Goal: Task Accomplishment & Management: Complete application form

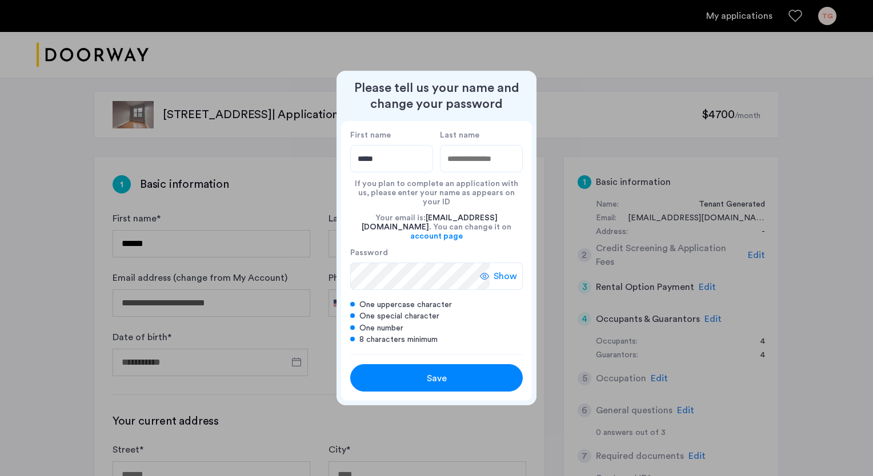
type input "*****"
click at [483, 170] on input "Last name" at bounding box center [481, 158] width 83 height 27
type input "*****"
click at [509, 270] on span "Show" at bounding box center [504, 277] width 23 height 14
click at [294, 275] on div "Please tell us your name and change your password First name ***** Last name **…" at bounding box center [436, 238] width 873 height 476
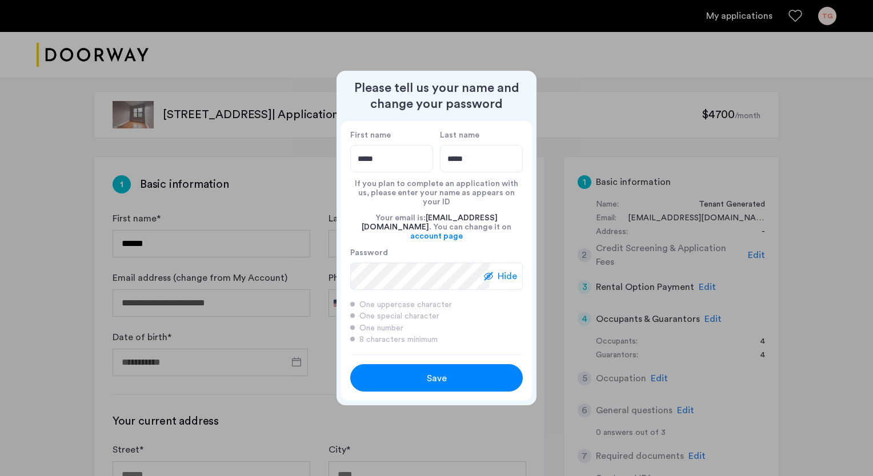
click at [505, 270] on span "Hide" at bounding box center [506, 277] width 19 height 14
click at [438, 372] on span "Save" at bounding box center [437, 379] width 20 height 14
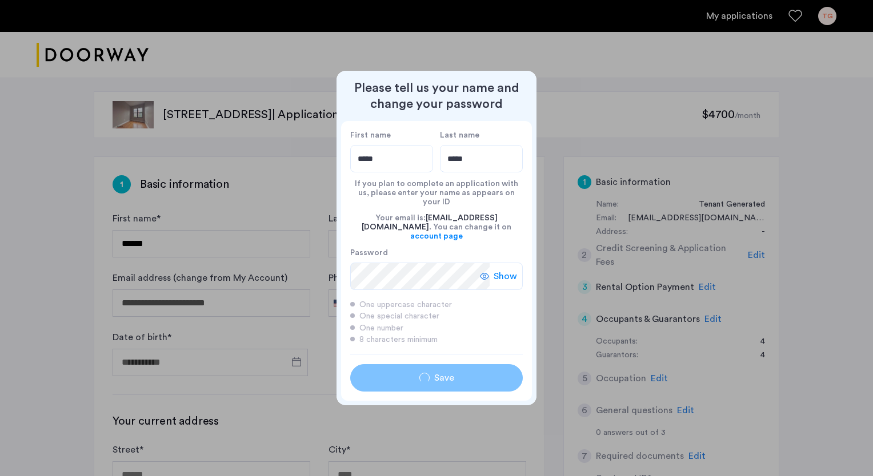
type input "*****"
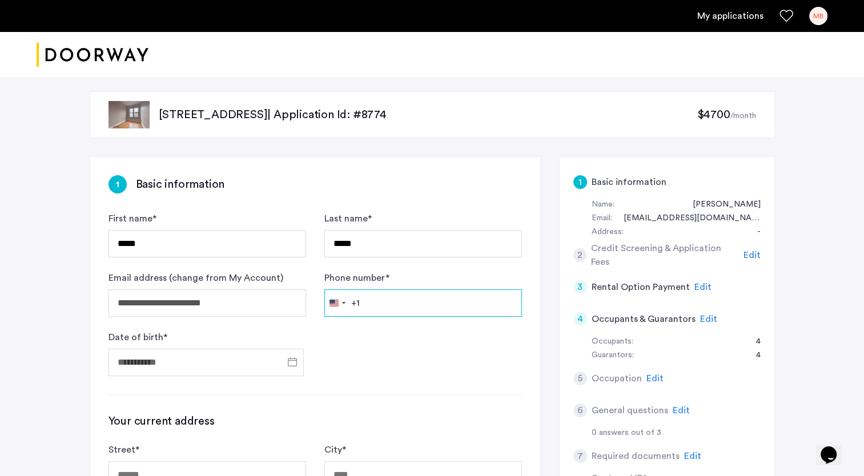
click at [399, 305] on input "Phone number *" at bounding box center [423, 303] width 198 height 27
type input "**********"
click at [290, 356] on span "Open calendar" at bounding box center [292, 361] width 27 height 27
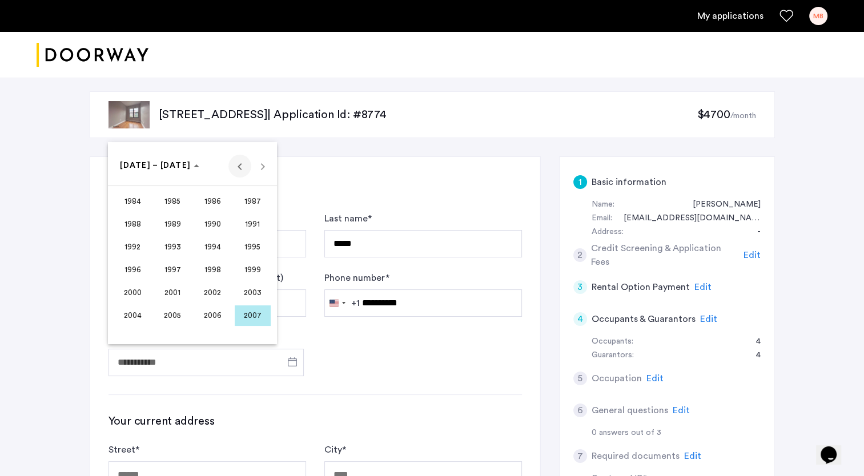
click at [239, 168] on span "Previous 24 years" at bounding box center [239, 166] width 23 height 23
click at [133, 247] on span "1968" at bounding box center [133, 247] width 36 height 21
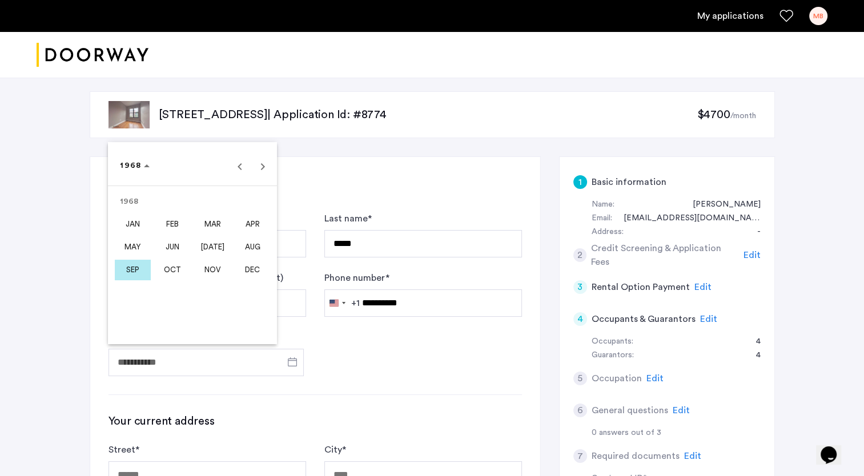
click at [136, 215] on span "JAN" at bounding box center [133, 224] width 36 height 21
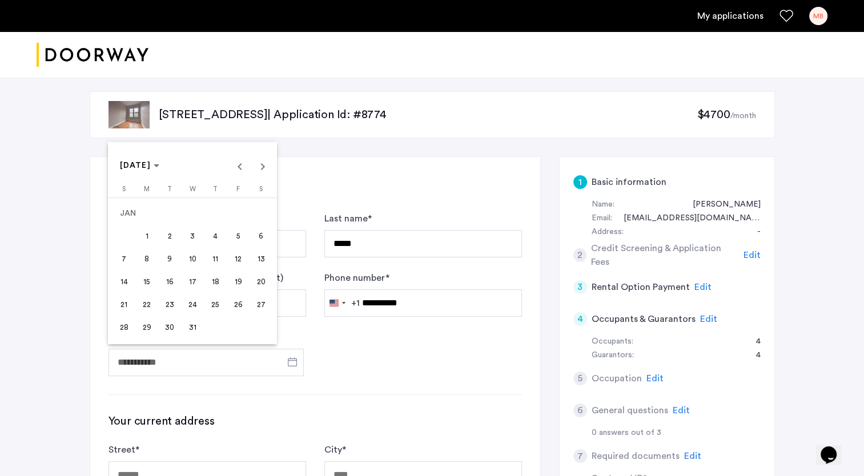
click at [170, 323] on span "30" at bounding box center [169, 328] width 21 height 21
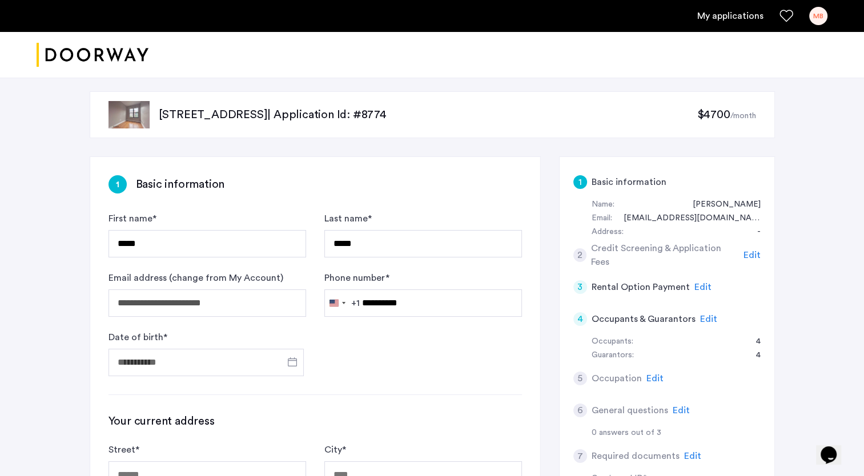
type input "**********"
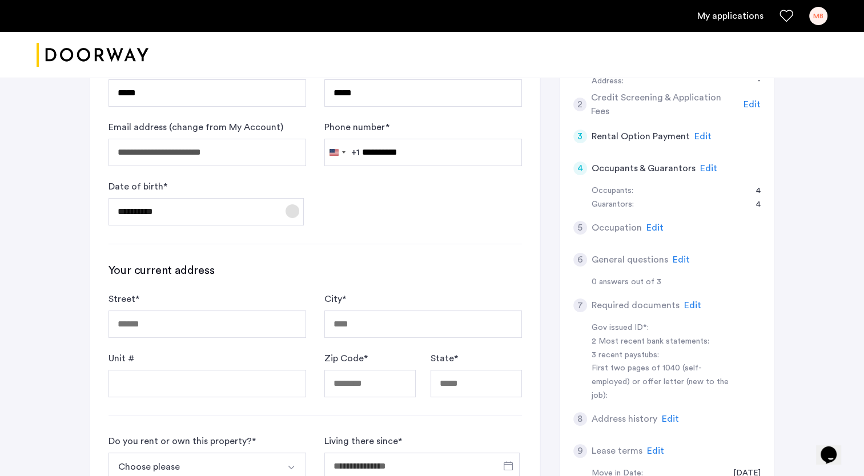
scroll to position [228, 0]
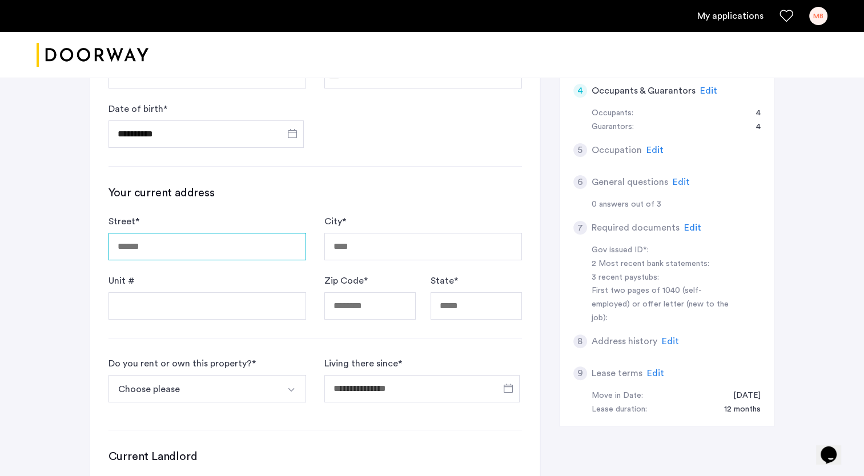
click at [165, 251] on input "Street *" at bounding box center [208, 246] width 198 height 27
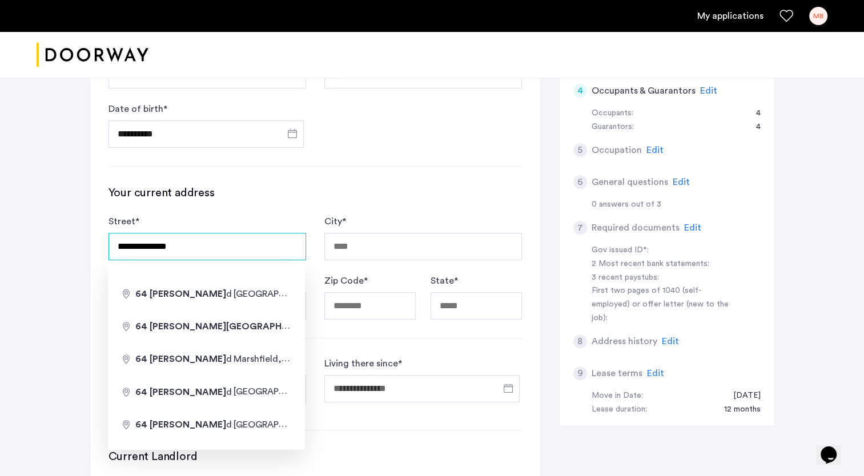
type input "**********"
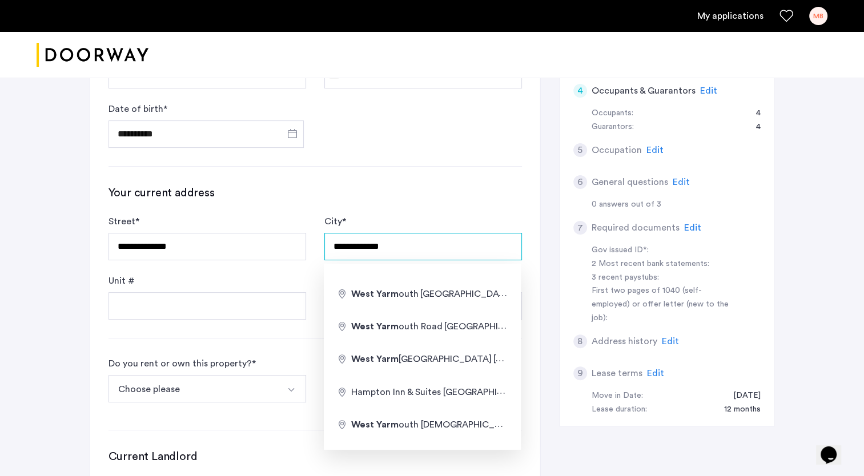
type input "**********"
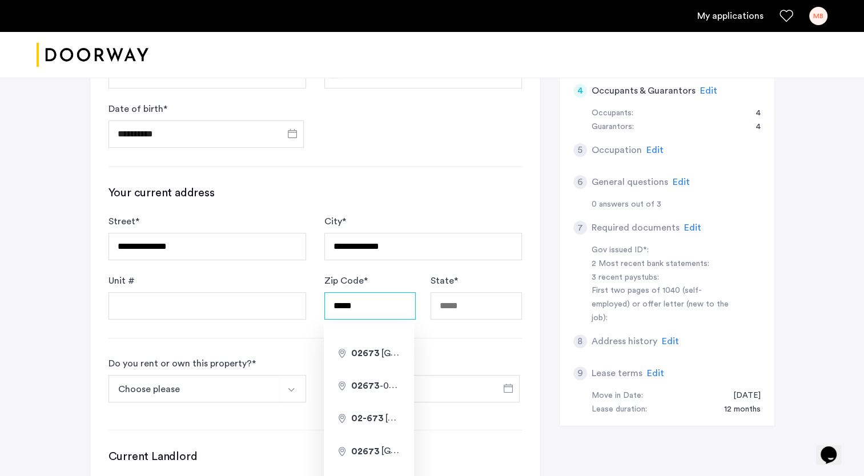
type input "*****"
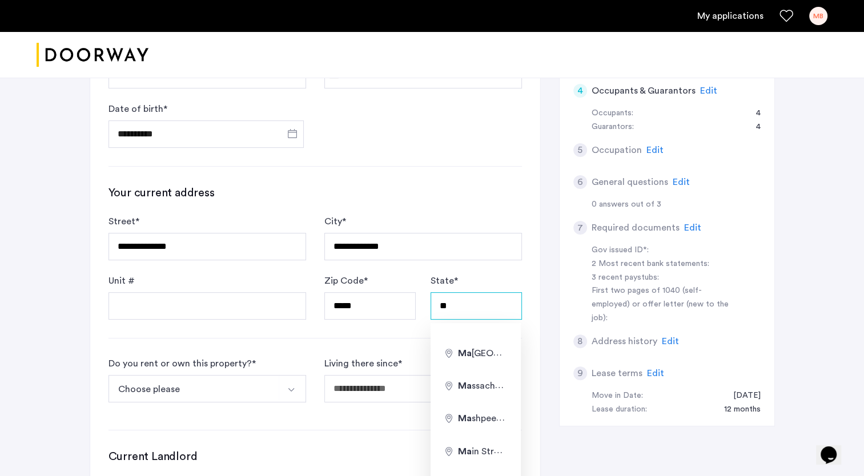
type input "**"
click at [130, 376] on button "Choose please" at bounding box center [194, 388] width 171 height 27
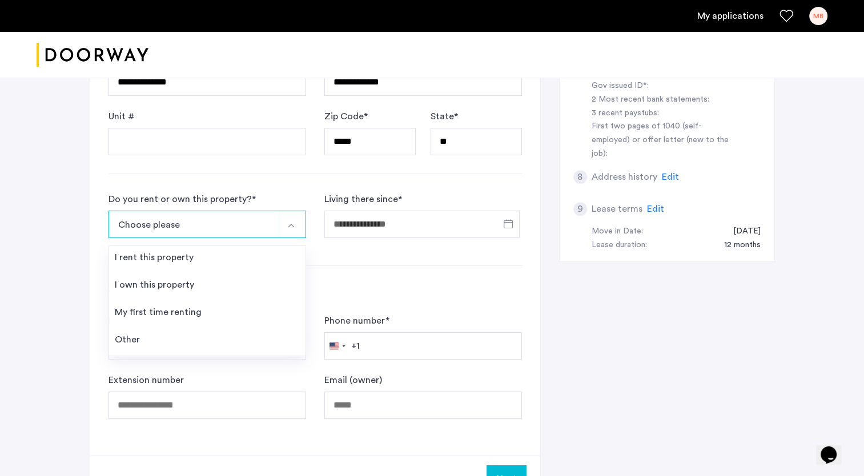
scroll to position [400, 0]
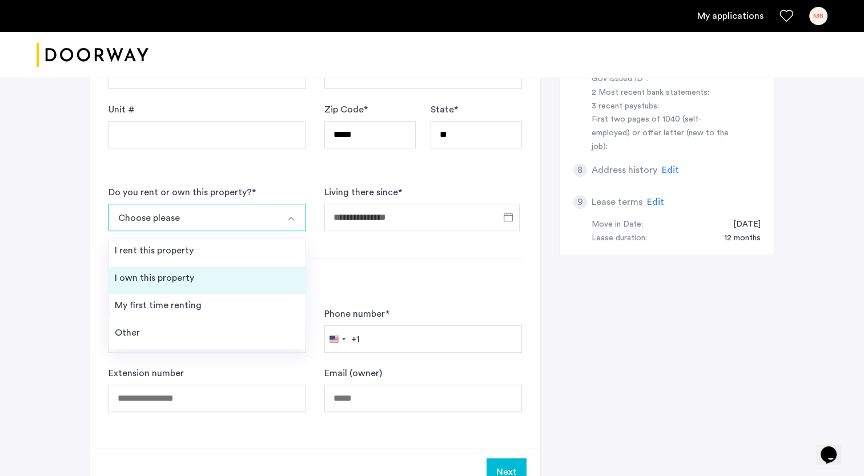
click at [174, 278] on div "I own this property" at bounding box center [154, 278] width 79 height 14
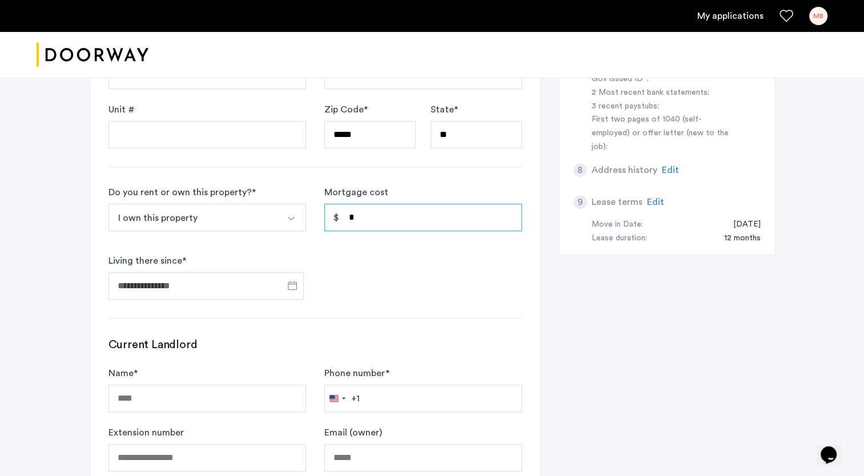
click at [461, 219] on input "*" at bounding box center [423, 217] width 198 height 27
drag, startPoint x: 355, startPoint y: 214, endPoint x: 344, endPoint y: 216, distance: 11.5
click at [344, 216] on input "*" at bounding box center [423, 217] width 198 height 27
type input "*****"
click at [292, 282] on span "Open calendar" at bounding box center [292, 285] width 27 height 27
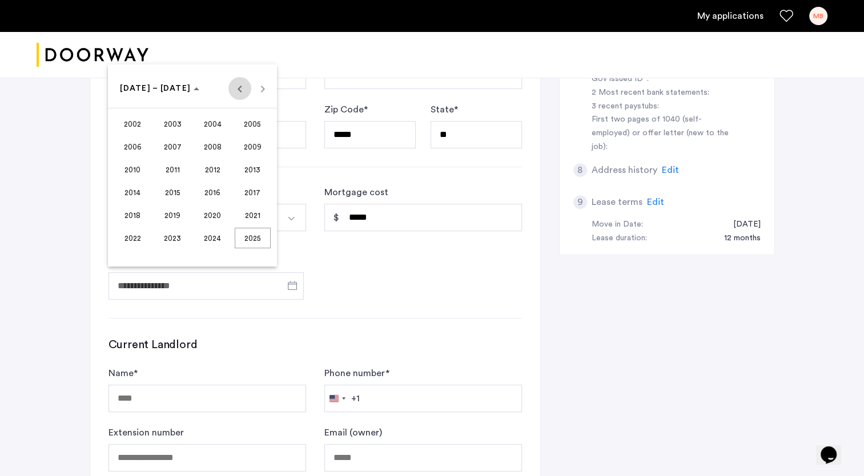
click at [242, 89] on span "Previous 24 years" at bounding box center [239, 88] width 23 height 23
click at [258, 238] on span "2001" at bounding box center [253, 238] width 36 height 21
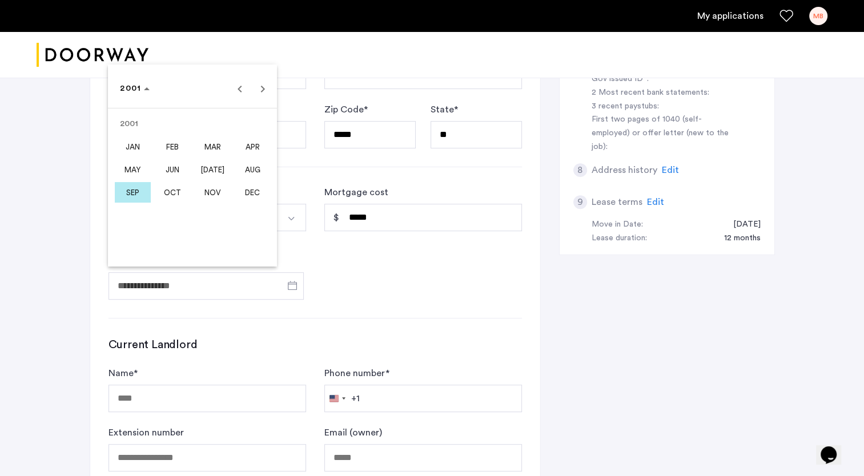
click at [176, 192] on span "OCT" at bounding box center [173, 192] width 36 height 21
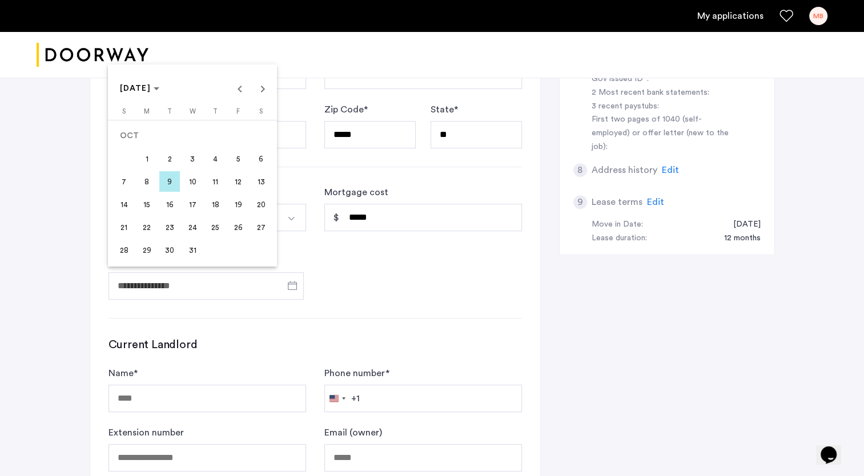
click at [151, 161] on span "1" at bounding box center [146, 158] width 21 height 21
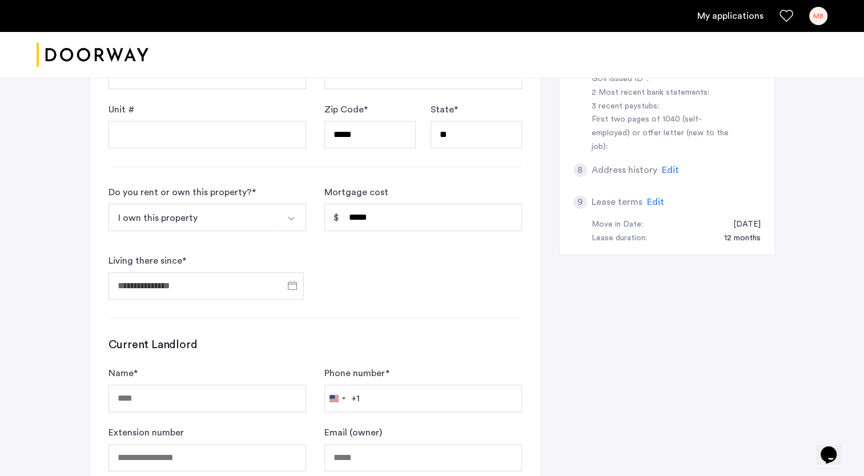
type input "**********"
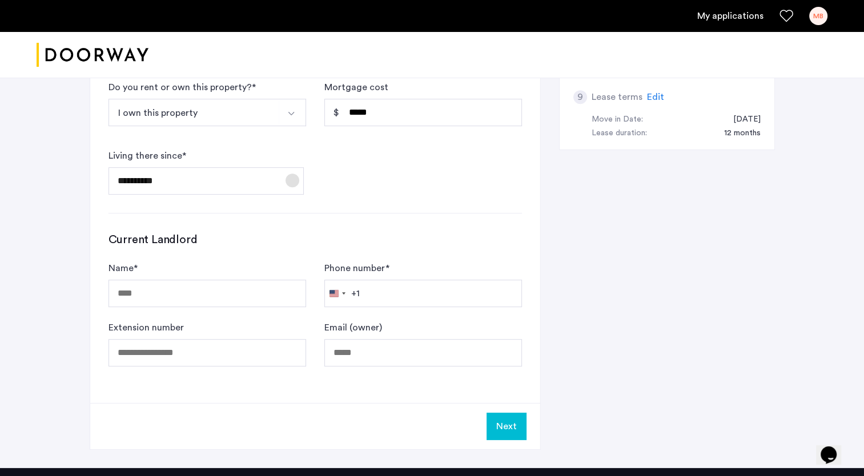
scroll to position [514, 0]
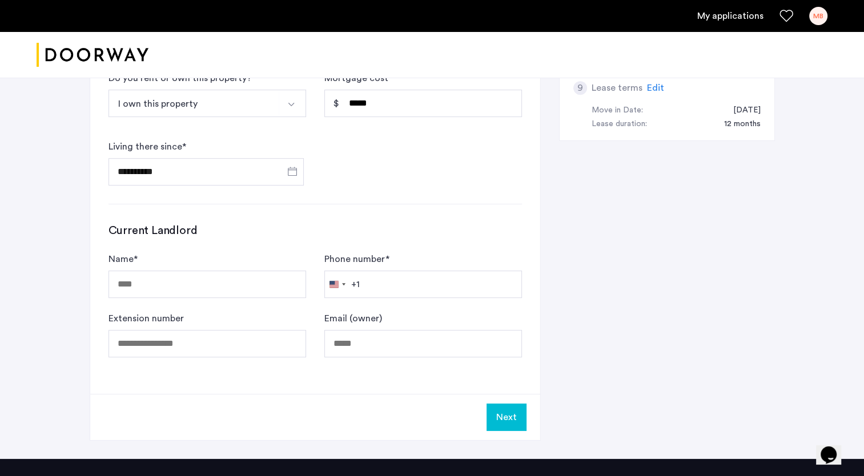
click at [509, 417] on button "Next" at bounding box center [507, 417] width 40 height 27
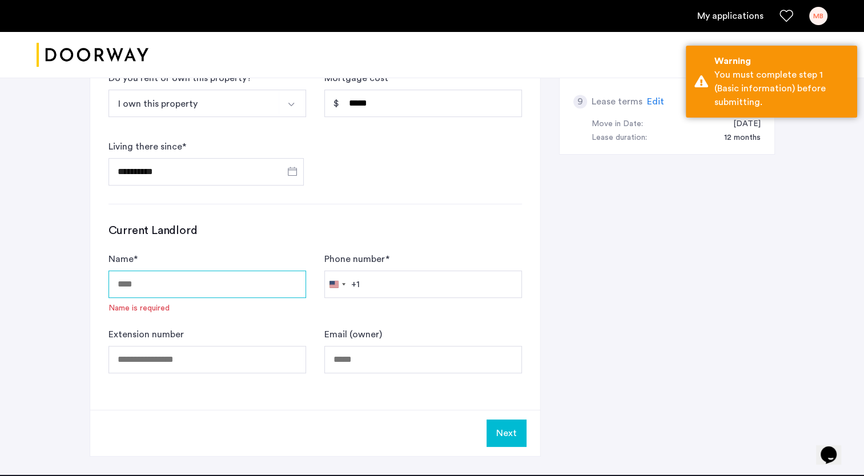
click at [176, 284] on input "Name *" at bounding box center [208, 284] width 198 height 27
click at [391, 208] on div "**********" at bounding box center [315, 26] width 450 height 767
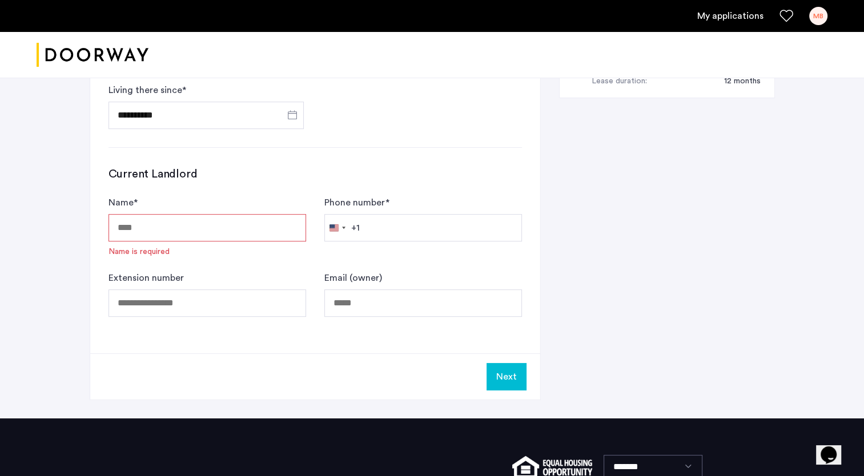
scroll to position [571, 0]
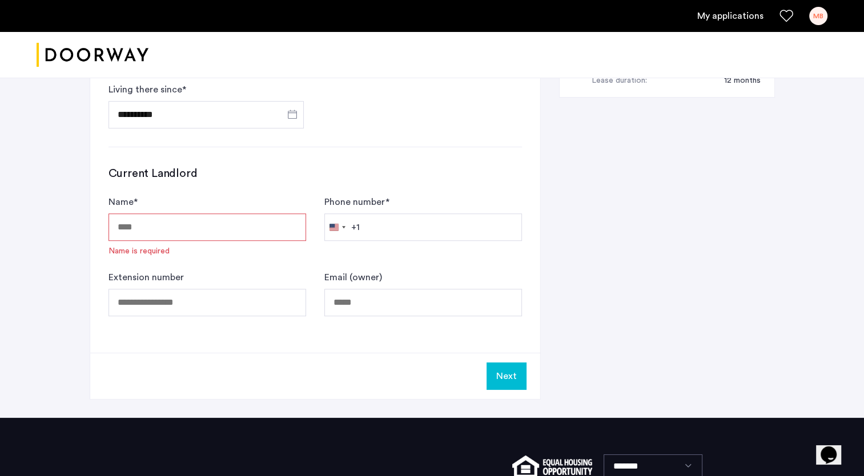
click at [162, 233] on input "Name *" at bounding box center [208, 227] width 198 height 27
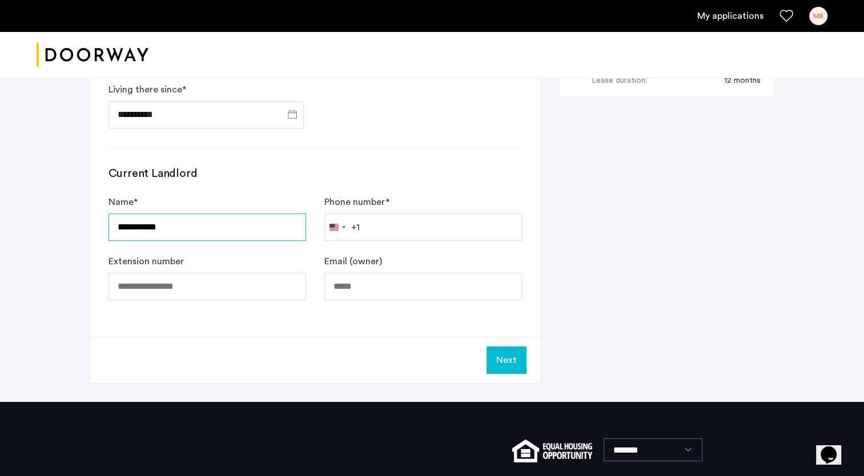
type input "**********"
click at [435, 219] on input "Phone number *" at bounding box center [423, 227] width 198 height 27
type input "**********"
click at [451, 177] on h3 "Current Landlord" at bounding box center [315, 174] width 413 height 16
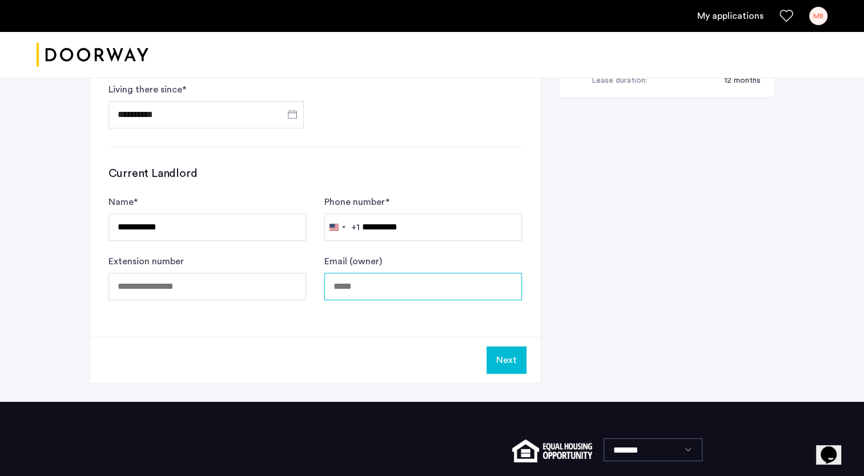
click at [373, 292] on input "Email (owner)" at bounding box center [423, 286] width 198 height 27
type input "**********"
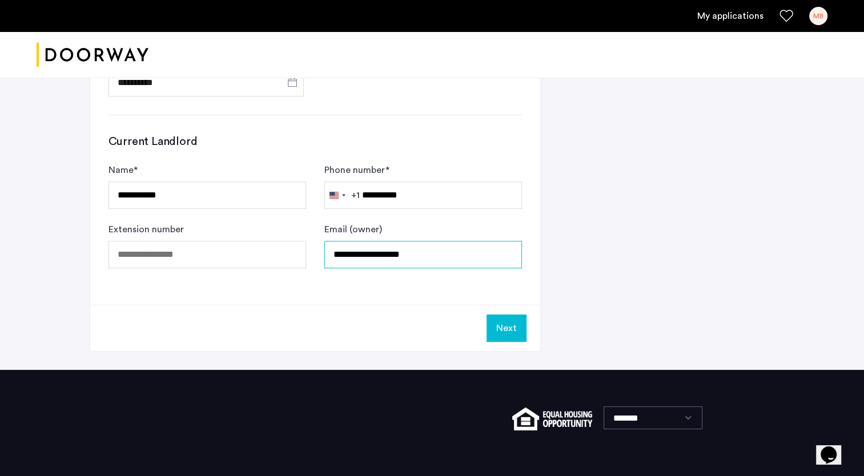
scroll to position [628, 0]
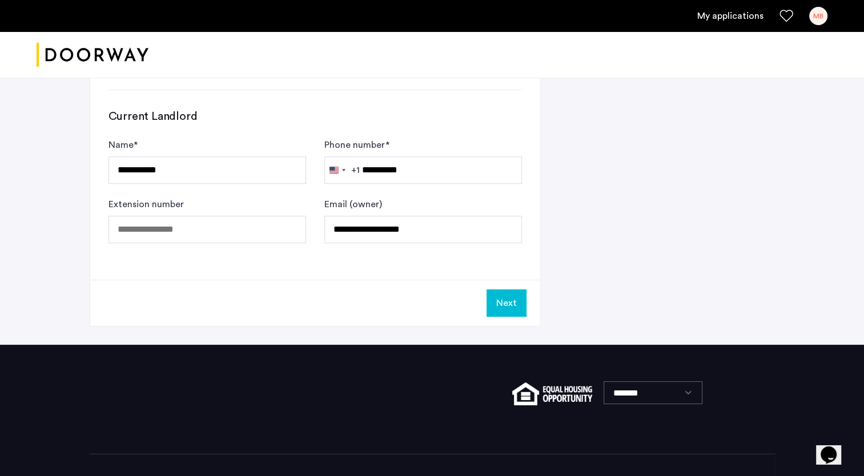
click at [512, 303] on button "Next" at bounding box center [507, 303] width 40 height 27
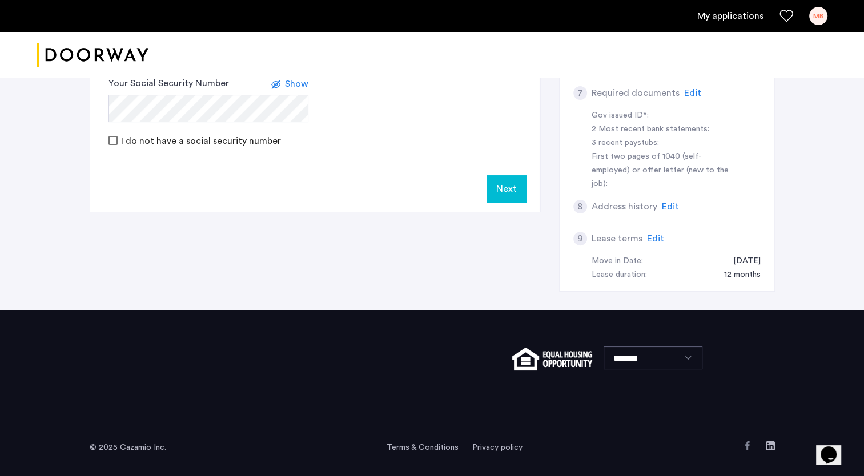
scroll to position [0, 0]
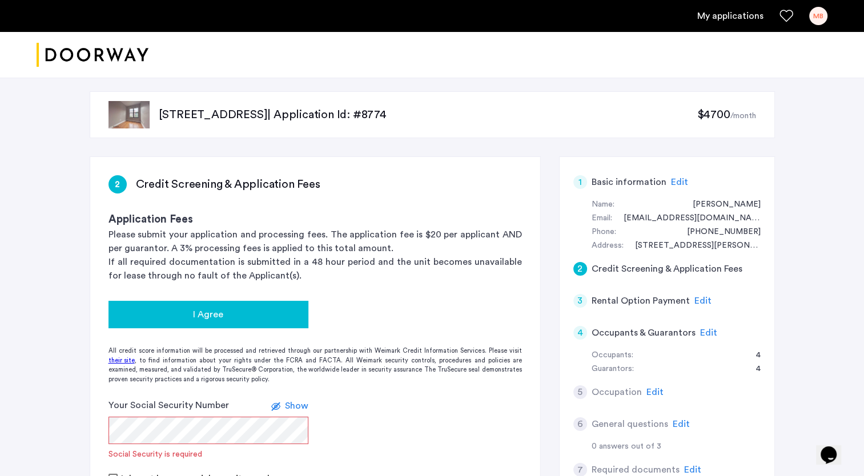
click at [224, 315] on div "I Agree" at bounding box center [209, 315] width 182 height 14
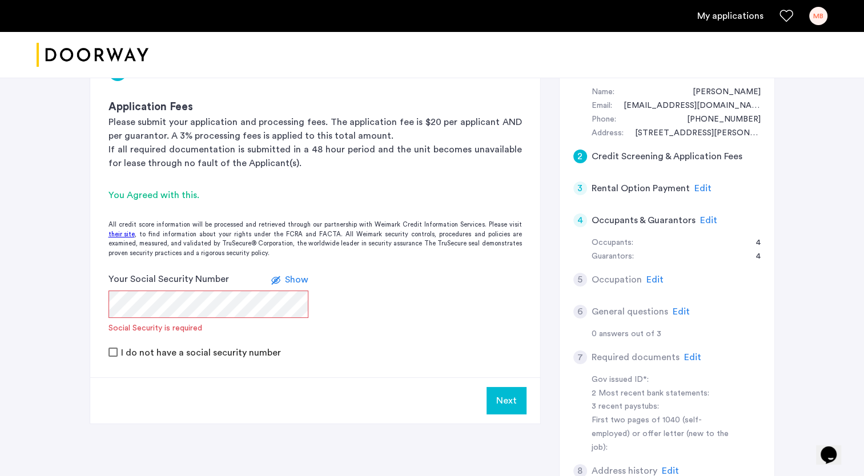
scroll to position [171, 0]
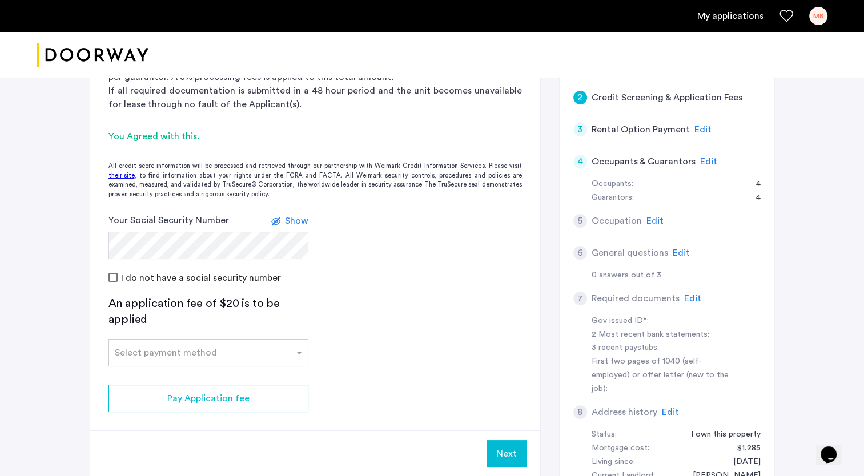
click at [398, 268] on form "Your Social Security Number Show I do not have a social security number" at bounding box center [315, 249] width 450 height 71
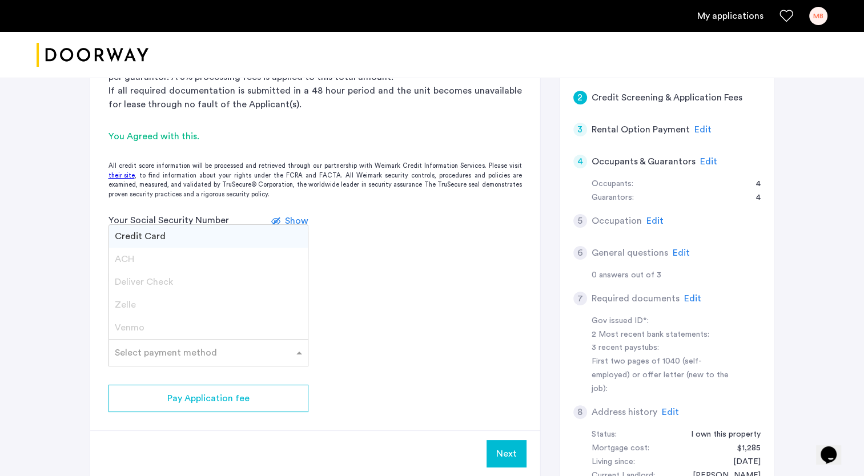
click at [302, 348] on span at bounding box center [301, 353] width 14 height 14
click at [140, 232] on span "Credit Card" at bounding box center [140, 236] width 51 height 9
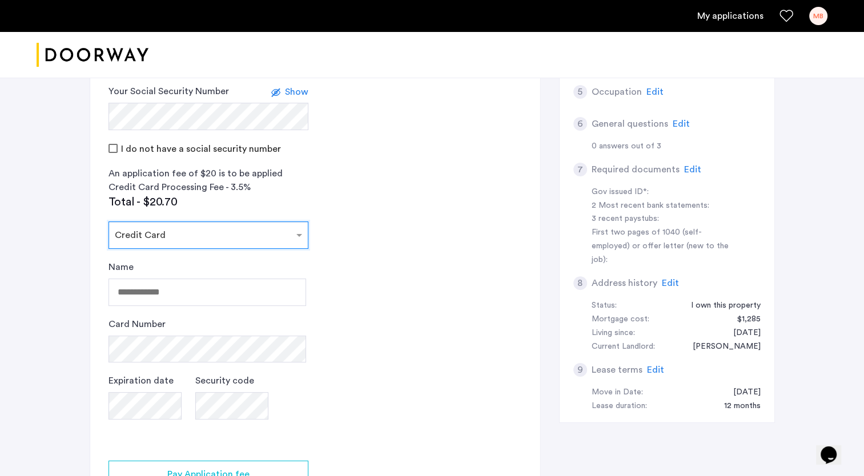
scroll to position [343, 0]
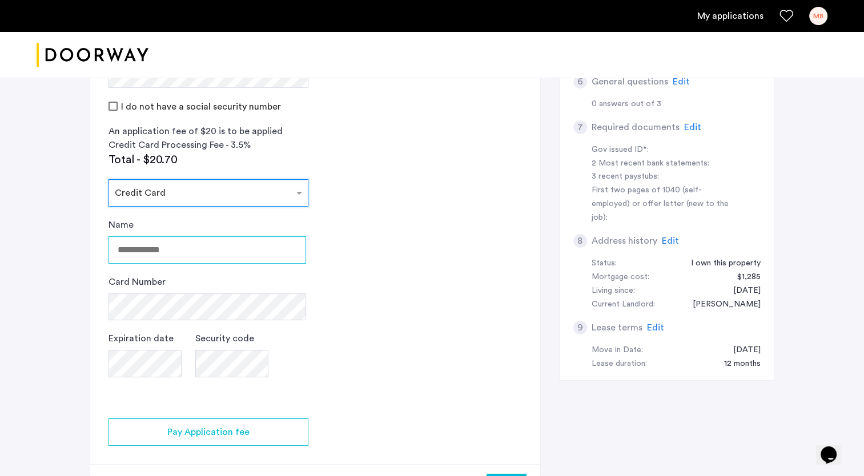
click at [199, 254] on input "Name" at bounding box center [208, 249] width 198 height 27
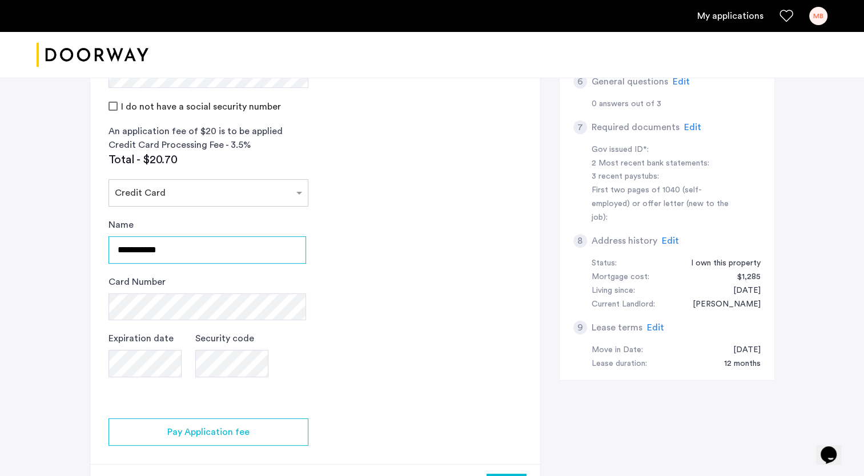
type input "**********"
click at [390, 342] on app-credit-screening "2 Credit Screening & Application Fees Application Fees Please submit your appli…" at bounding box center [315, 162] width 450 height 696
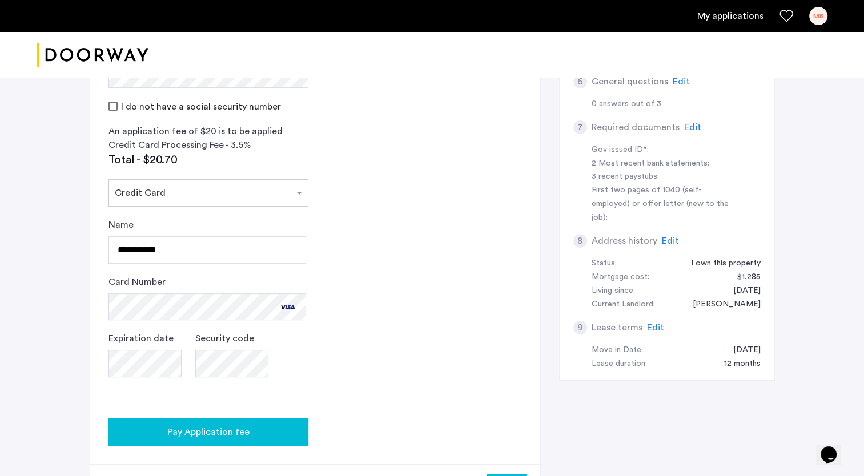
click at [222, 429] on span "Pay Application fee" at bounding box center [208, 432] width 82 height 14
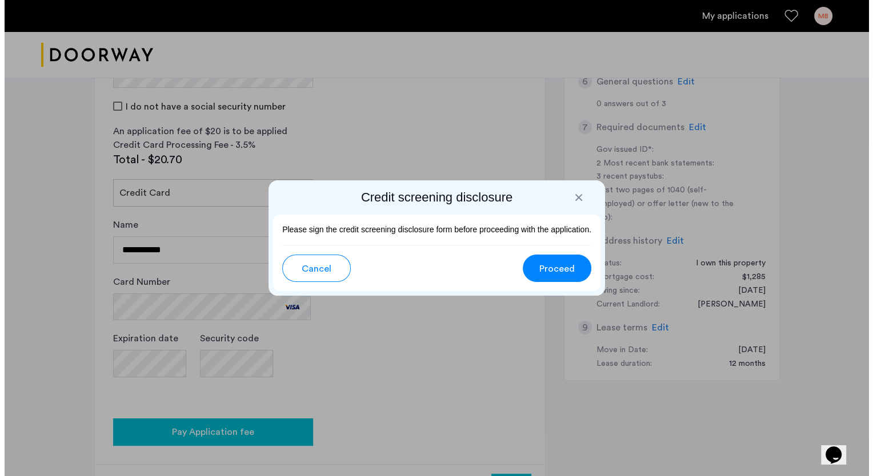
scroll to position [0, 0]
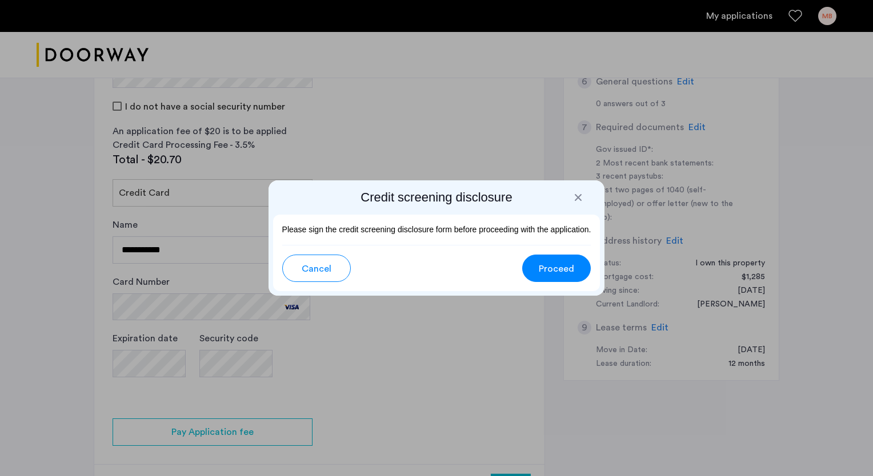
click at [573, 271] on span "Proceed" at bounding box center [556, 269] width 35 height 14
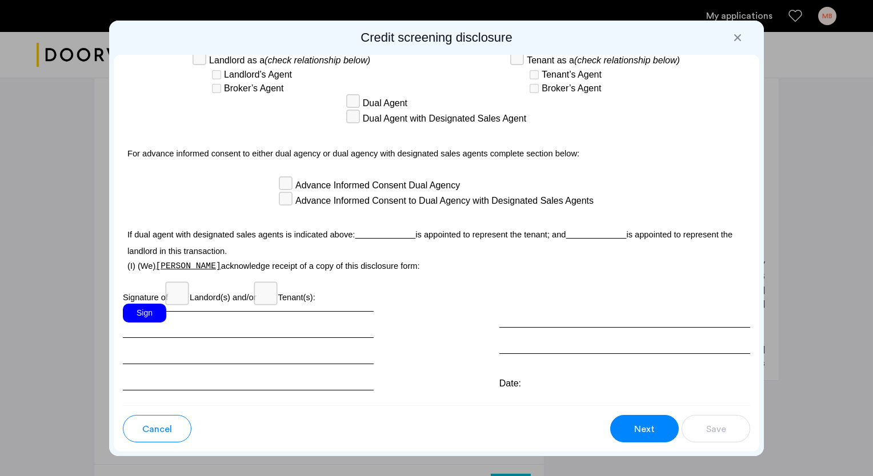
scroll to position [3248, 0]
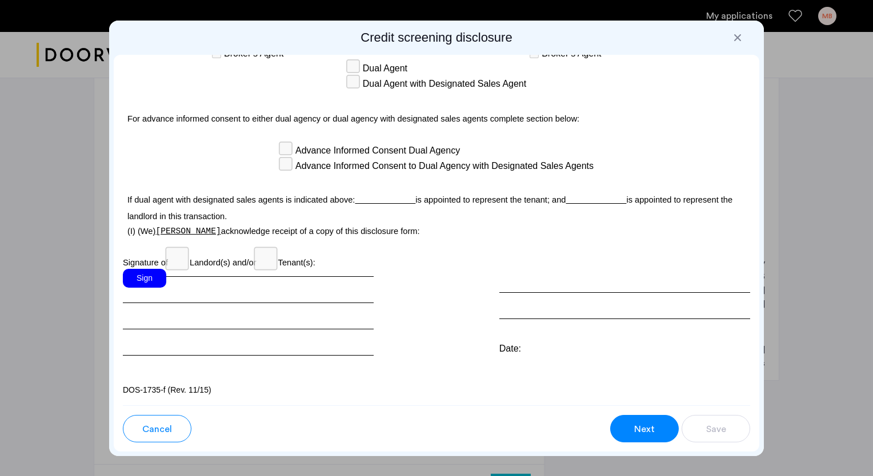
click at [149, 273] on div "Sign" at bounding box center [144, 278] width 43 height 19
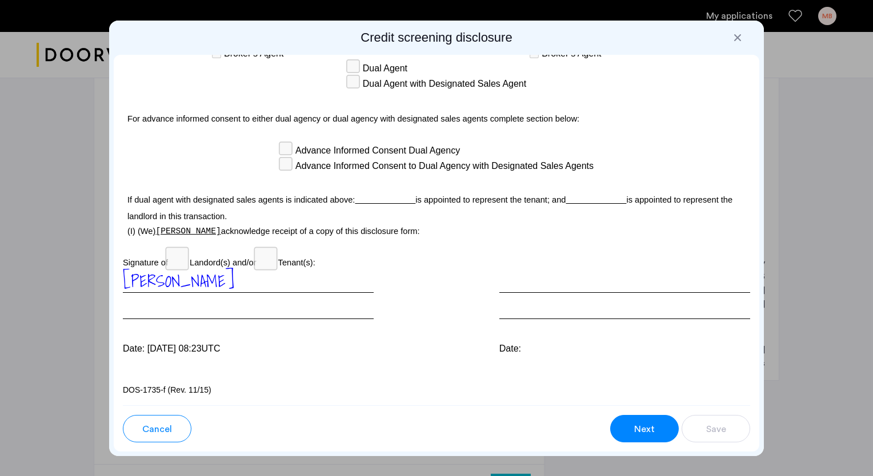
click at [648, 430] on span "Next" at bounding box center [644, 430] width 21 height 14
click at [647, 431] on span "Next" at bounding box center [644, 430] width 21 height 14
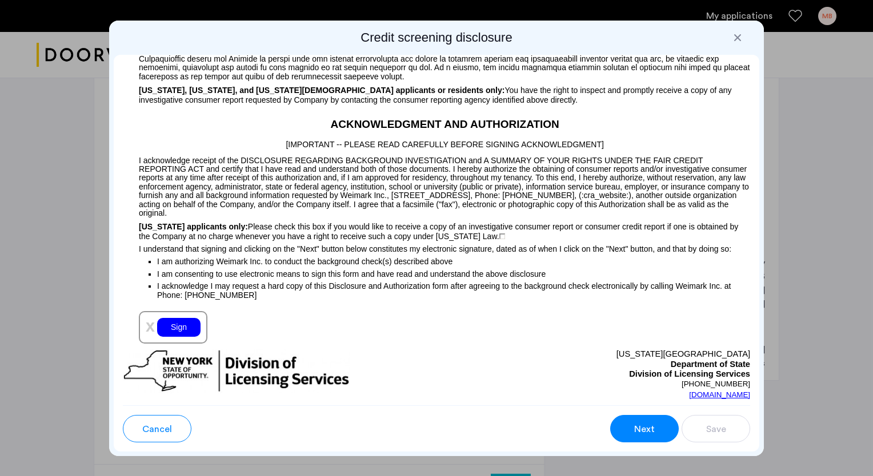
scroll to position [1199, 0]
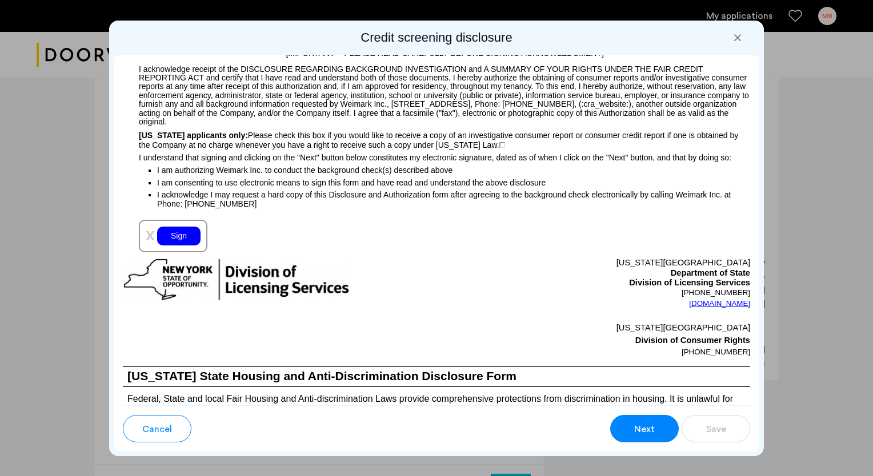
click at [178, 246] on div "Sign" at bounding box center [178, 236] width 43 height 19
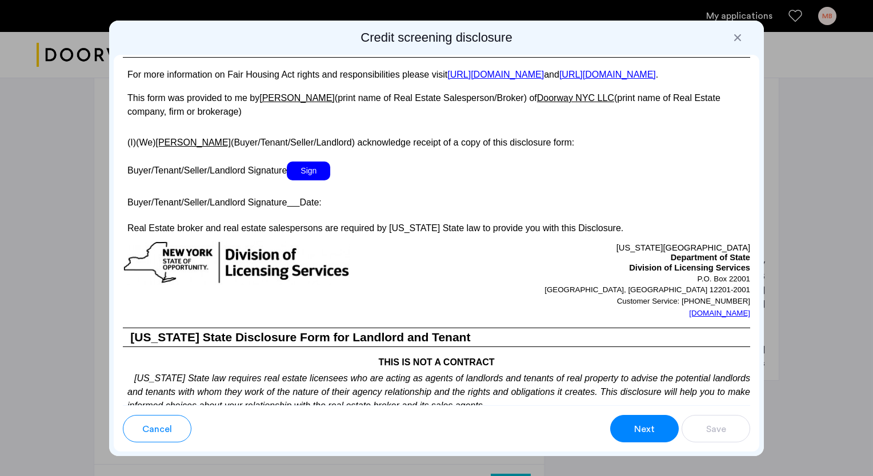
scroll to position [2113, 0]
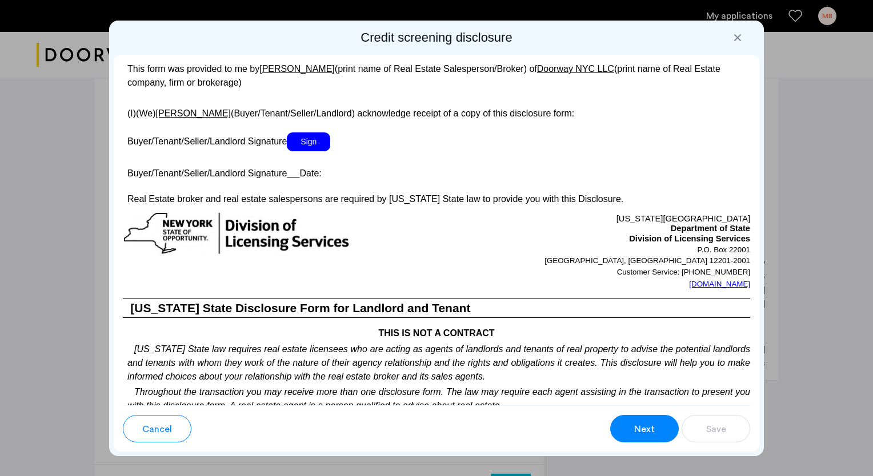
click at [313, 151] on span "Sign" at bounding box center [308, 141] width 43 height 19
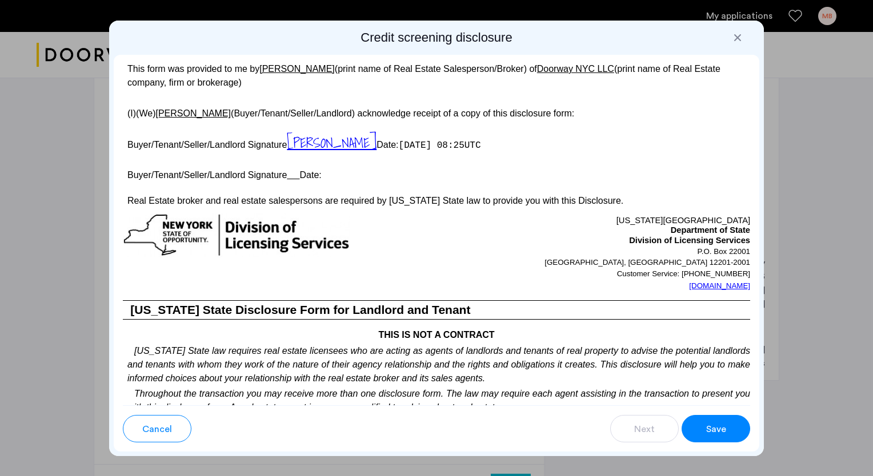
click at [315, 182] on p "Buyer/Tenant/Seller/Landlord Signature Date:" at bounding box center [436, 173] width 627 height 17
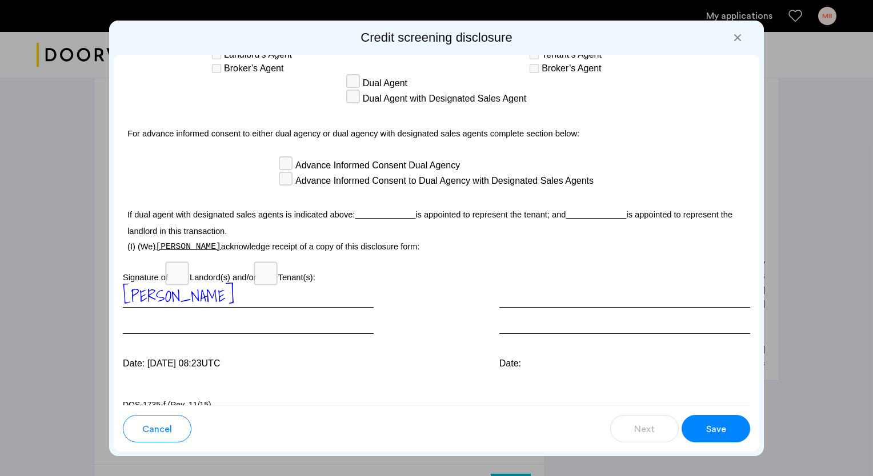
scroll to position [3276, 0]
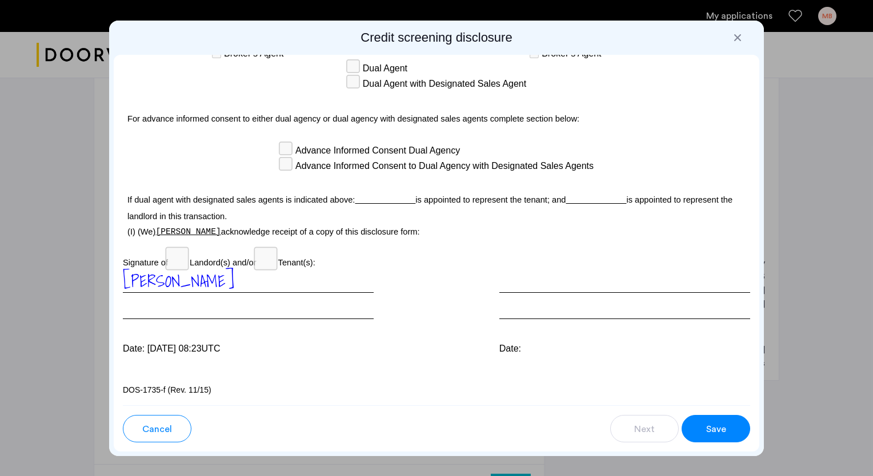
click at [717, 427] on span "Save" at bounding box center [716, 430] width 20 height 14
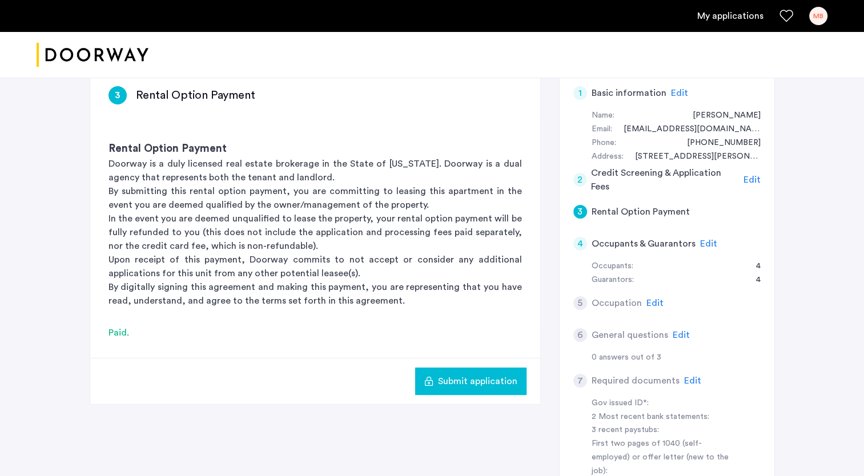
scroll to position [114, 0]
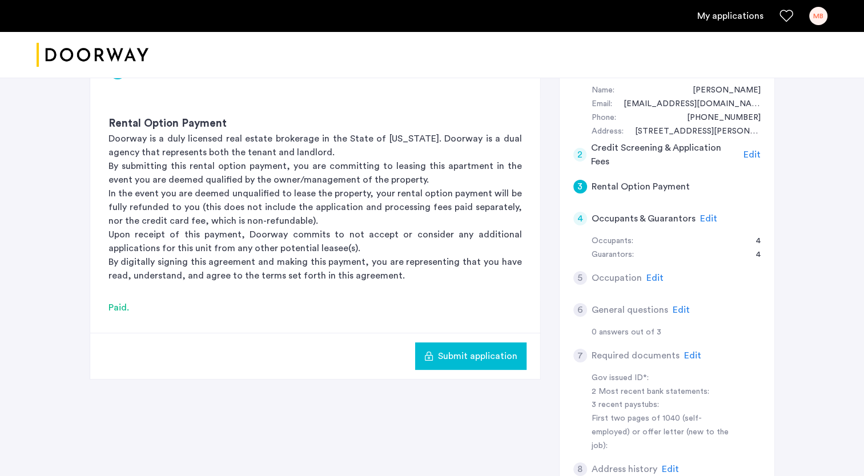
click at [468, 353] on span "Submit application" at bounding box center [477, 357] width 79 height 14
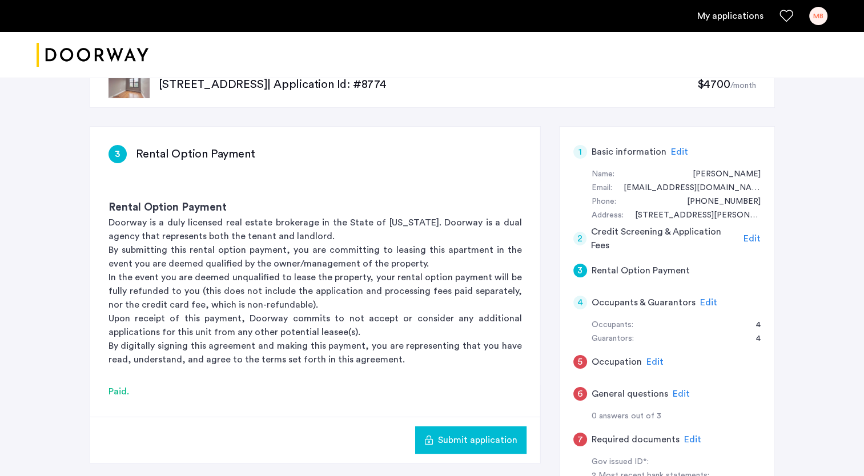
scroll to position [57, 0]
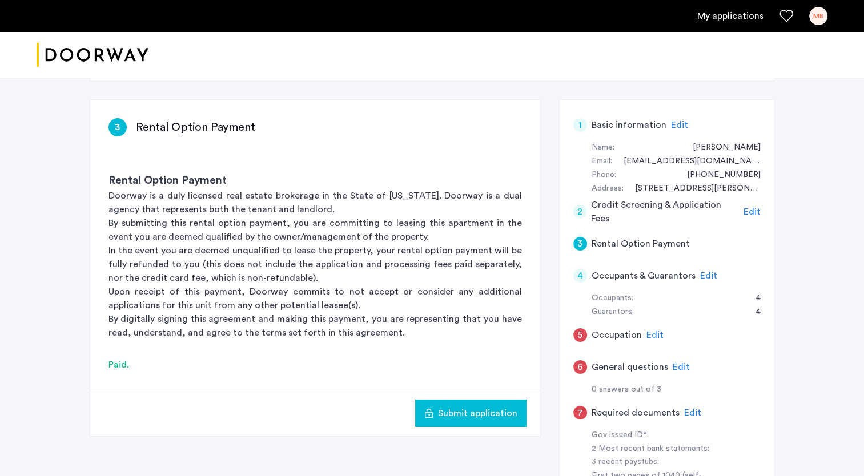
click at [707, 275] on span "Edit" at bounding box center [708, 275] width 17 height 9
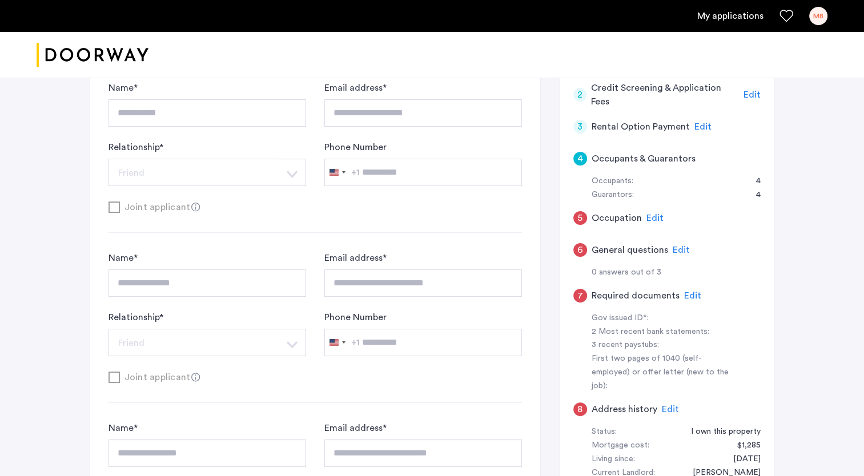
scroll to position [228, 0]
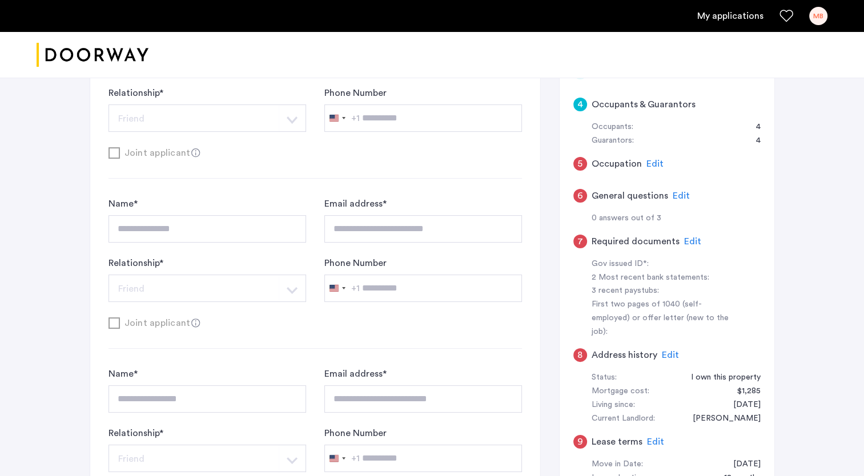
click at [650, 162] on span "Edit" at bounding box center [654, 163] width 17 height 9
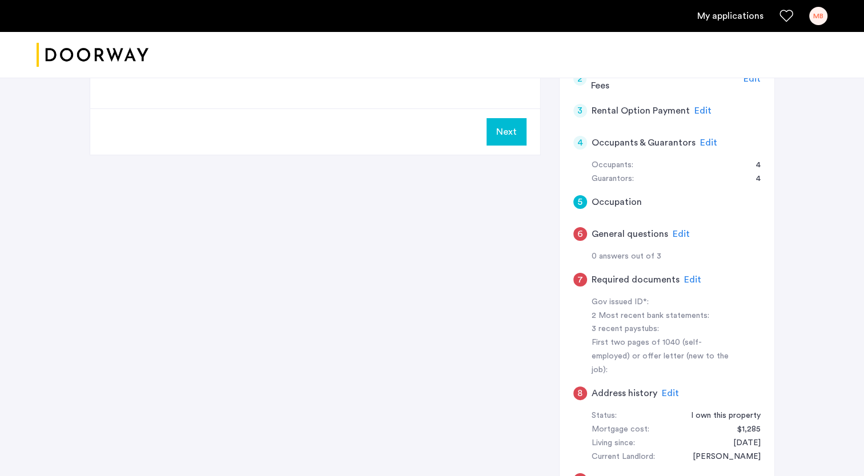
scroll to position [0, 0]
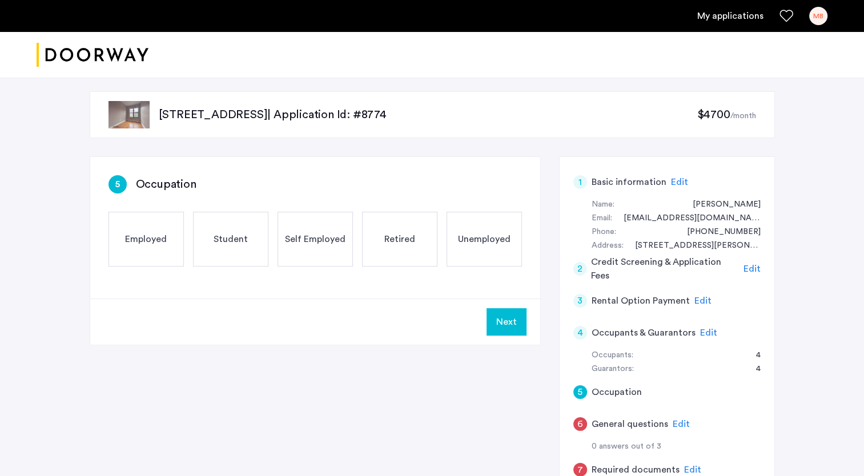
click at [153, 240] on span "Employed" at bounding box center [146, 239] width 42 height 14
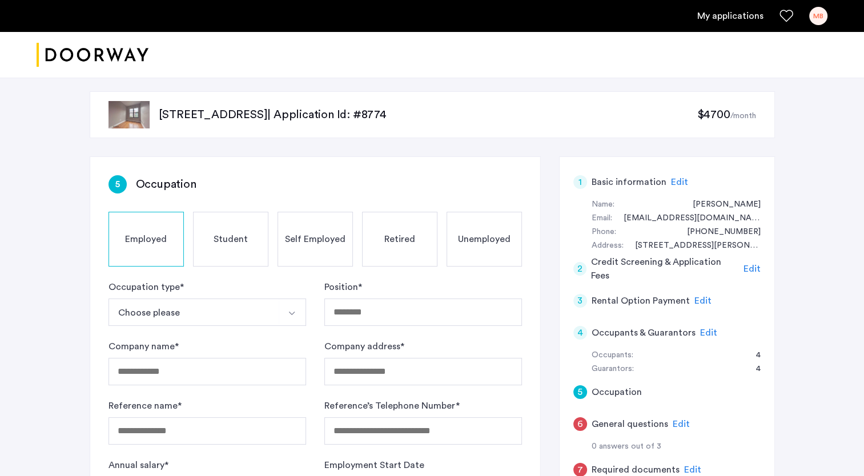
click at [207, 306] on button "Choose please" at bounding box center [194, 312] width 171 height 27
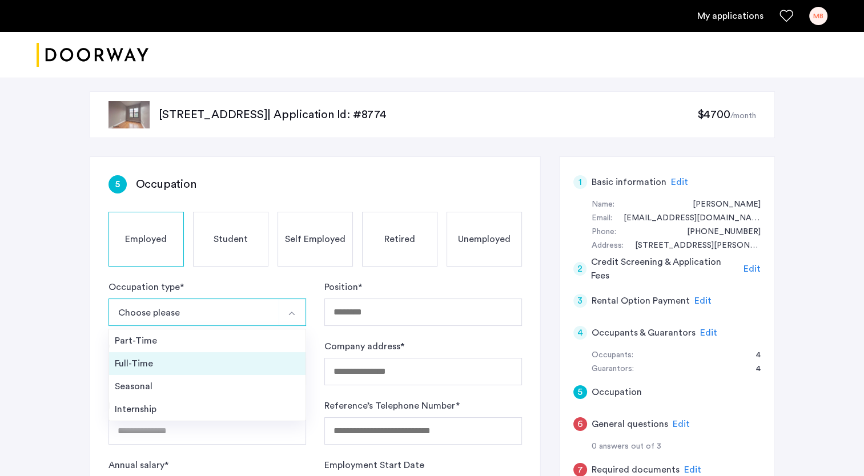
click at [156, 358] on div "Full-Time" at bounding box center [207, 364] width 185 height 14
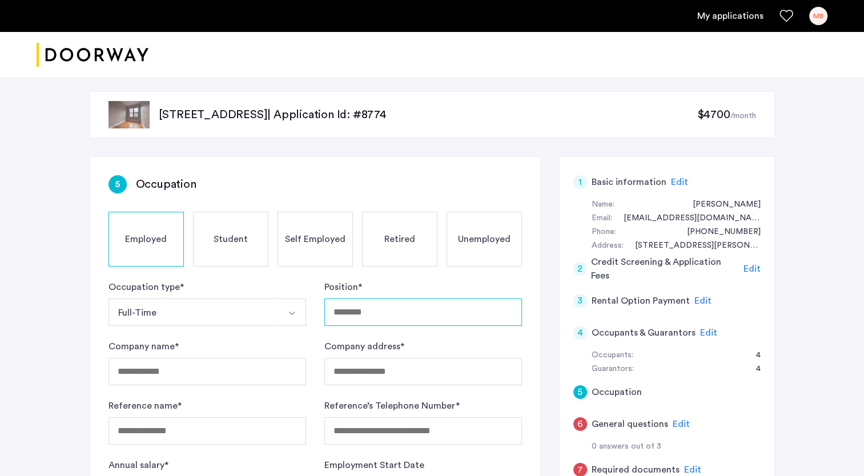
click at [371, 311] on input "Position *" at bounding box center [423, 312] width 198 height 27
type input "**********"
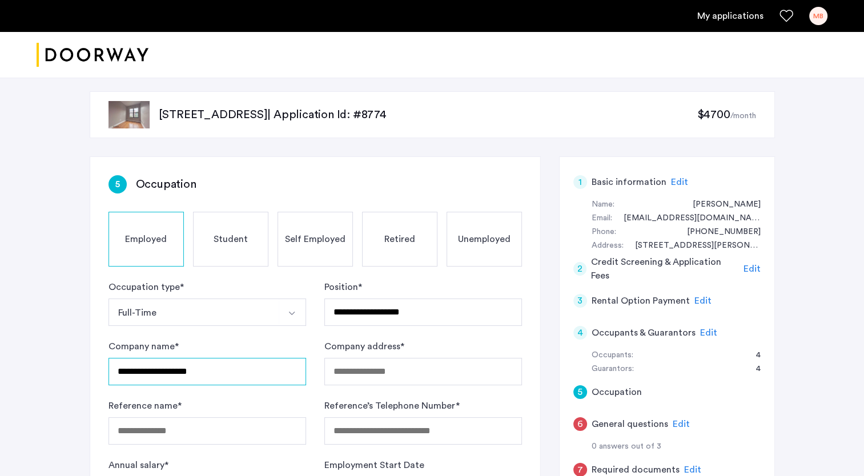
type input "**********"
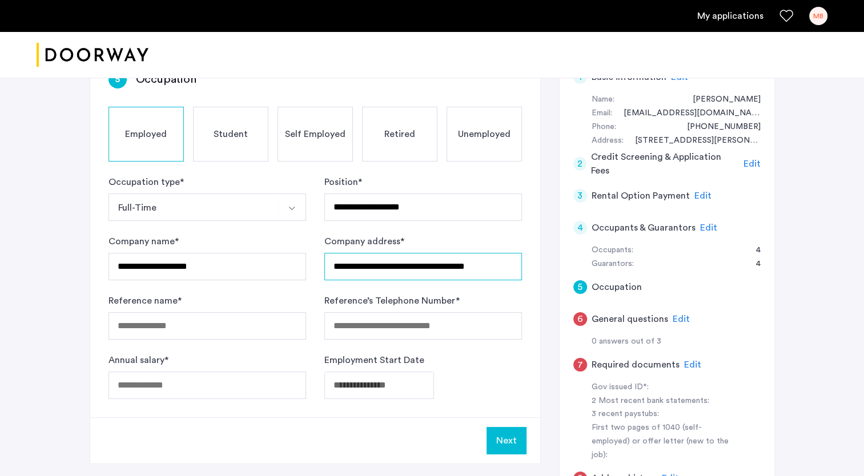
scroll to position [171, 0]
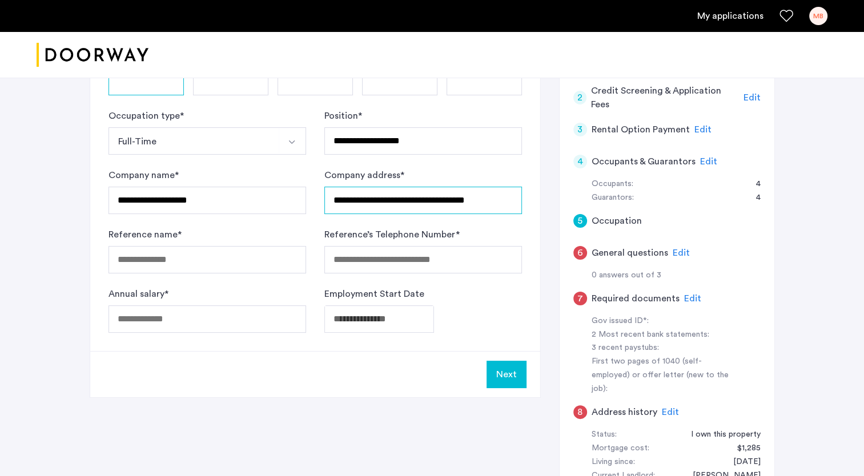
type input "**********"
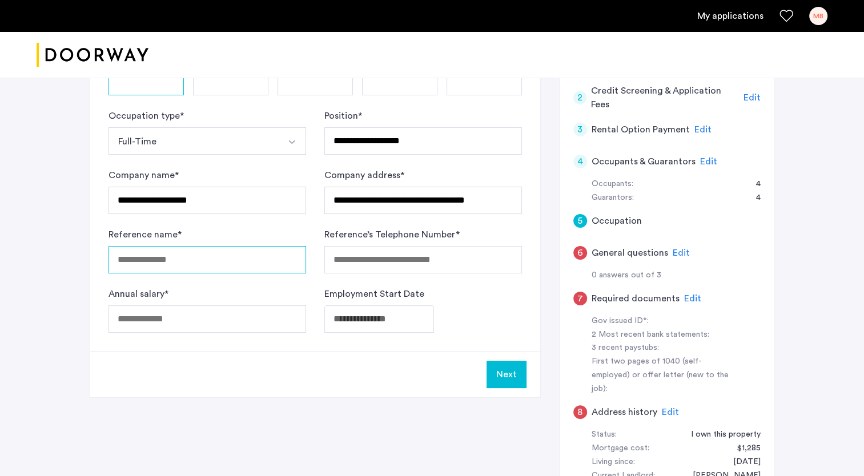
click at [244, 262] on input "Reference name *" at bounding box center [208, 259] width 198 height 27
type input "**********"
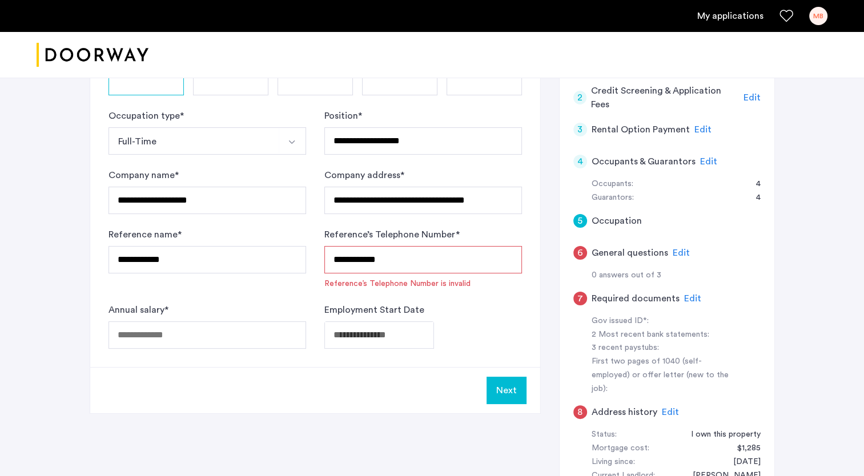
drag, startPoint x: 403, startPoint y: 260, endPoint x: 311, endPoint y: 259, distance: 92.0
click at [311, 259] on form "**********" at bounding box center [315, 229] width 413 height 240
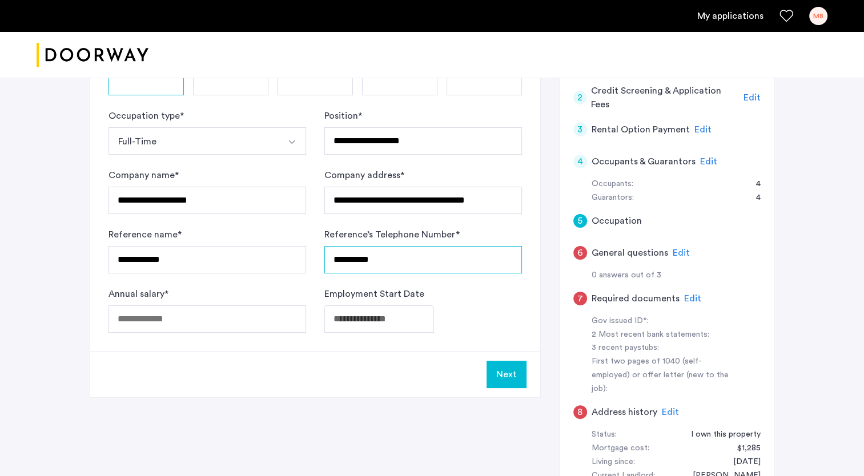
type input "**********"
click at [180, 326] on input "Annual salary *" at bounding box center [208, 319] width 198 height 27
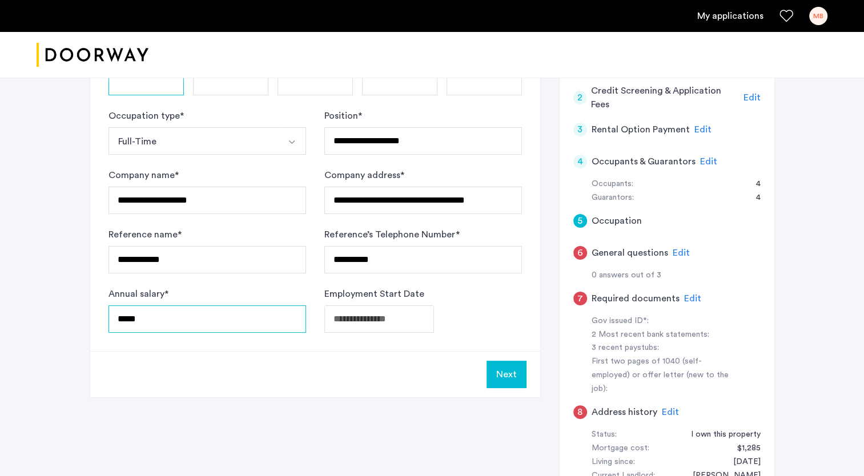
type input "*****"
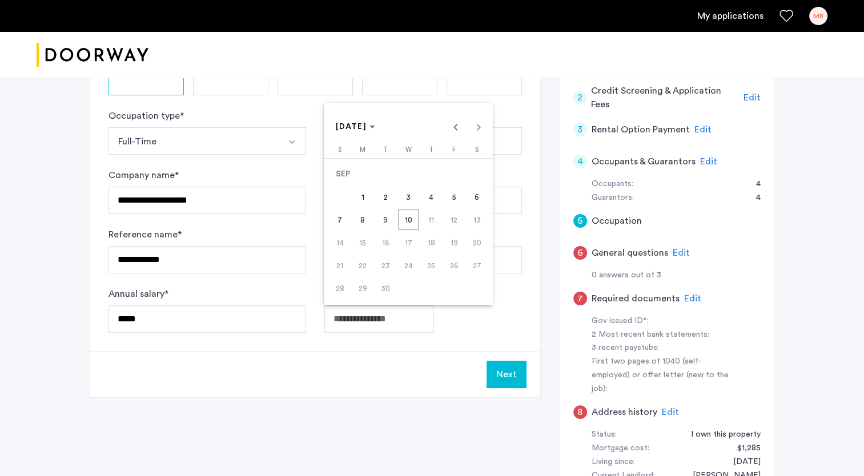
click at [415, 305] on body "**********" at bounding box center [432, 67] width 864 height 476
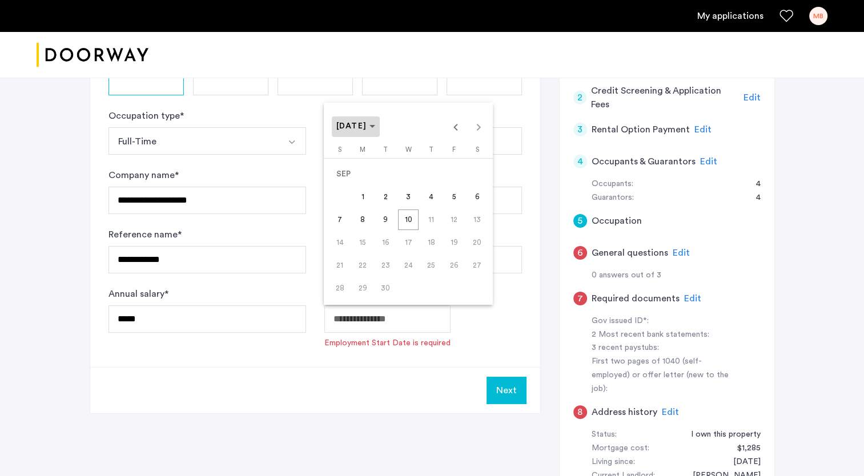
click at [375, 127] on polygon "Choose month and year" at bounding box center [373, 126] width 6 height 3
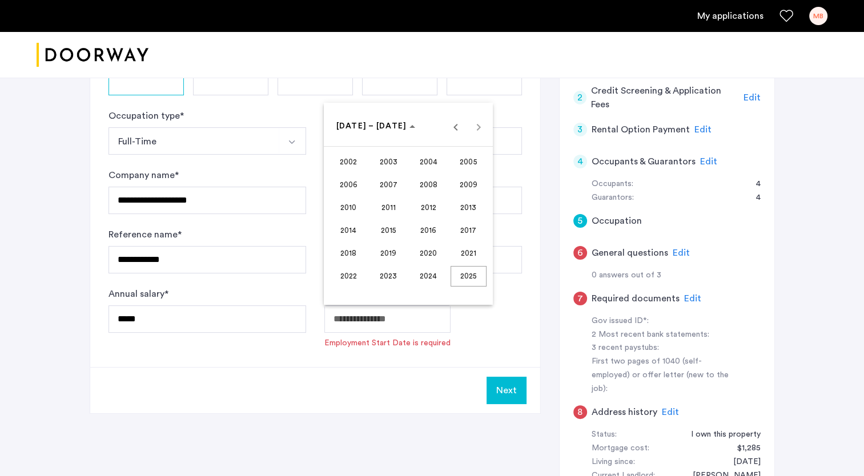
click at [437, 228] on span "2016" at bounding box center [429, 230] width 36 height 21
click at [464, 228] on span "DEC" at bounding box center [469, 230] width 36 height 21
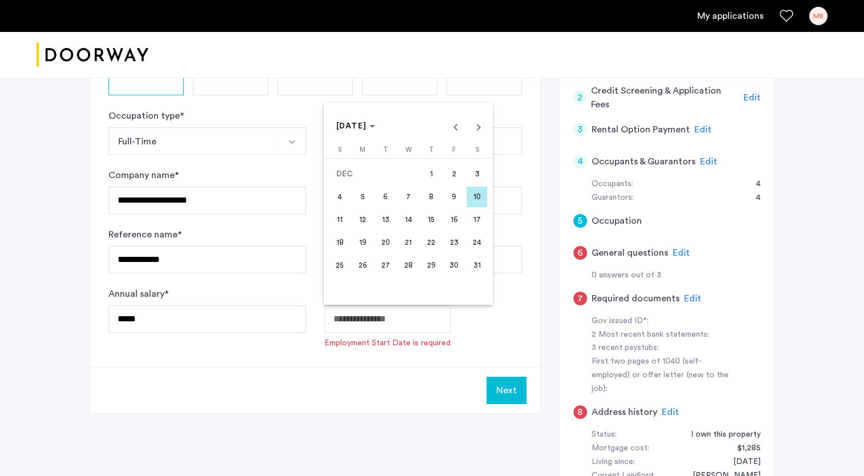
click at [367, 197] on span "5" at bounding box center [362, 197] width 21 height 21
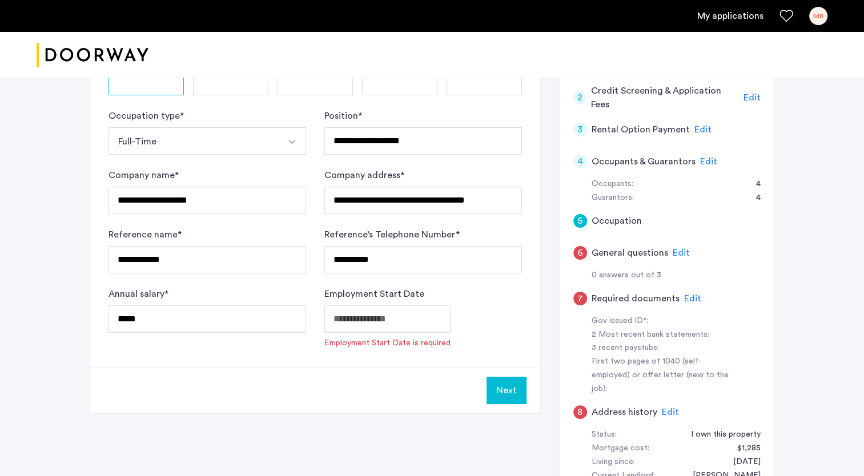
type input "**********"
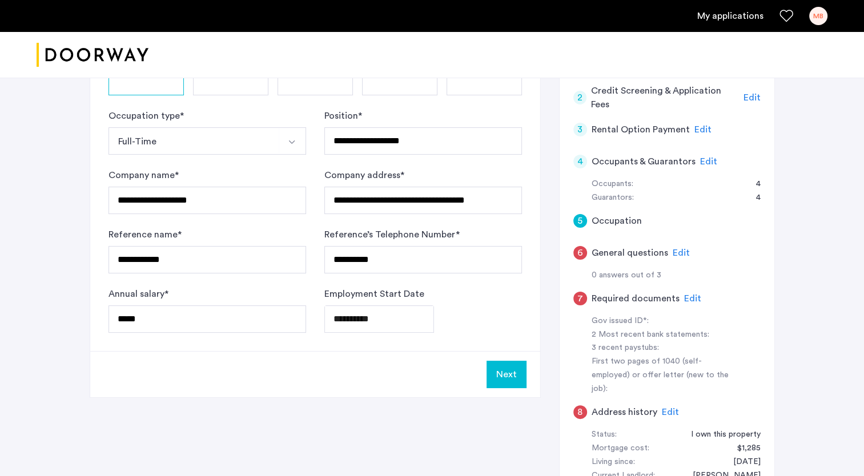
click at [511, 371] on button "Next" at bounding box center [507, 374] width 40 height 27
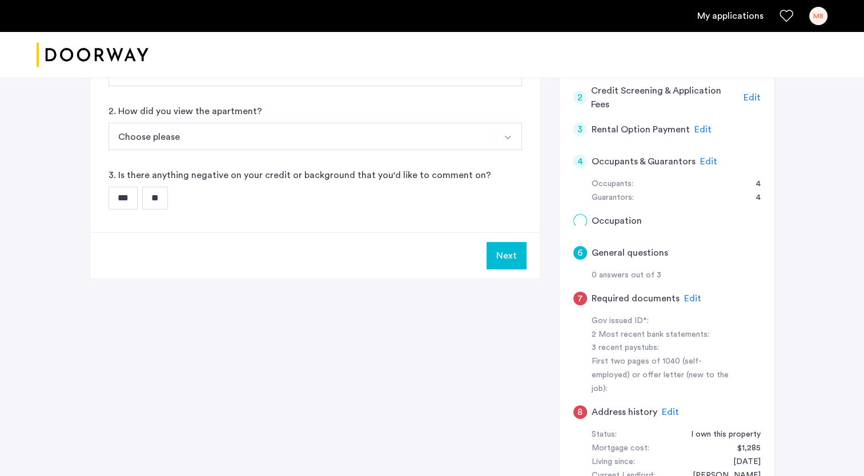
scroll to position [0, 0]
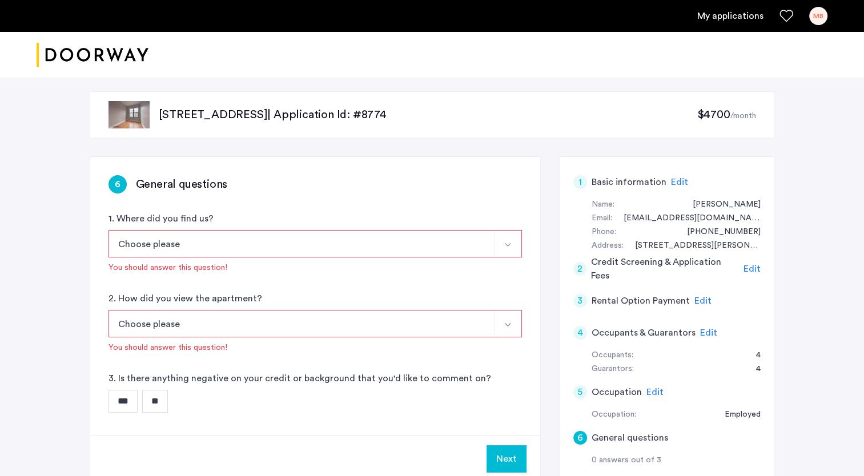
click at [211, 250] on button "Choose please" at bounding box center [302, 243] width 387 height 27
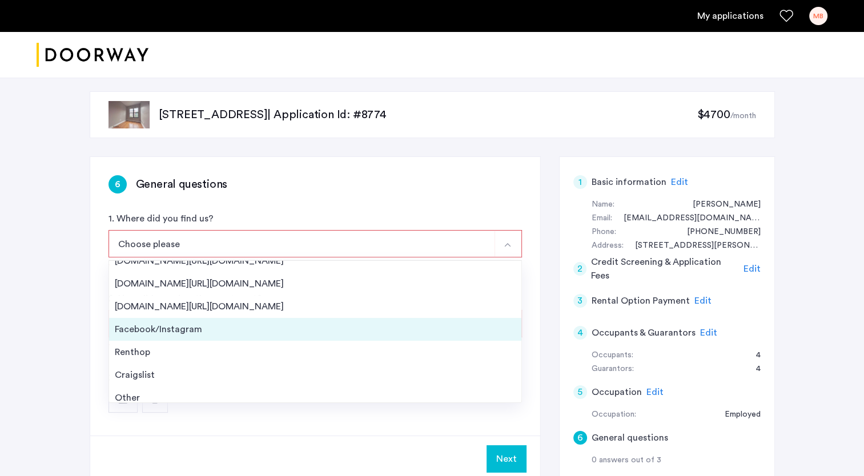
scroll to position [18, 0]
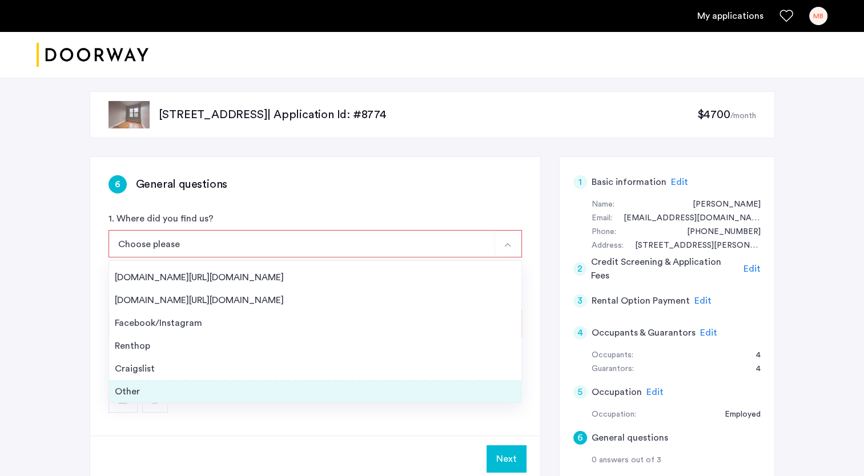
click at [145, 392] on div "Other" at bounding box center [315, 392] width 401 height 14
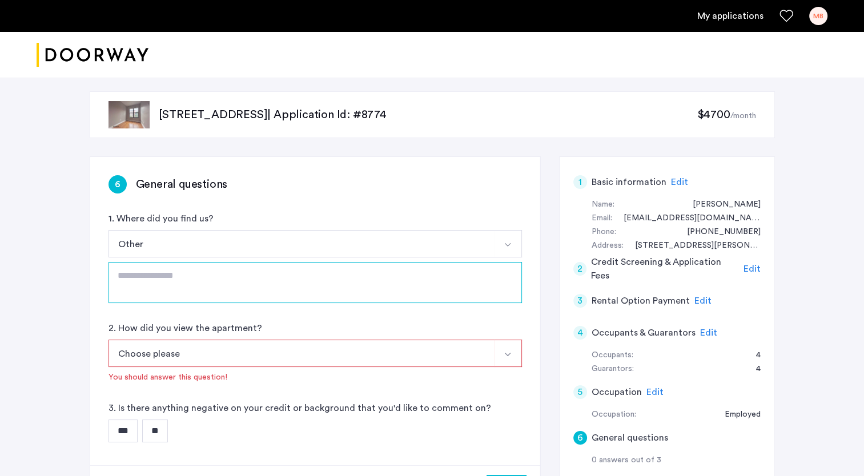
click at [195, 274] on textarea at bounding box center [315, 282] width 413 height 41
type textarea "**********"
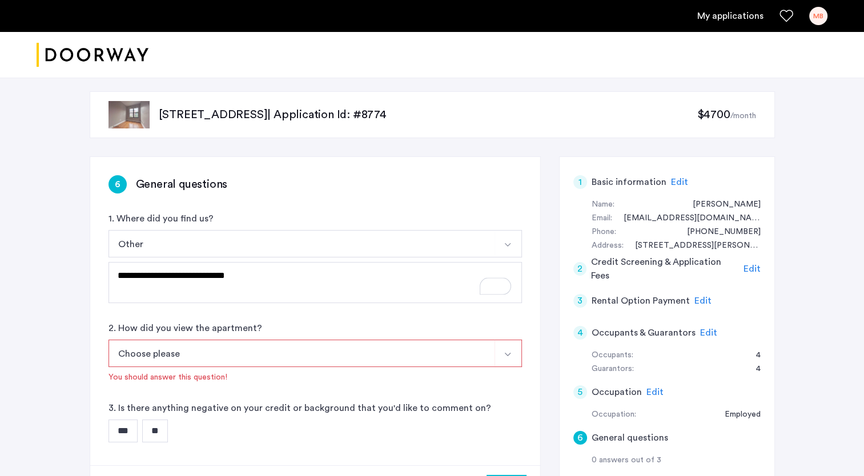
click at [224, 356] on button "Choose please" at bounding box center [302, 353] width 387 height 27
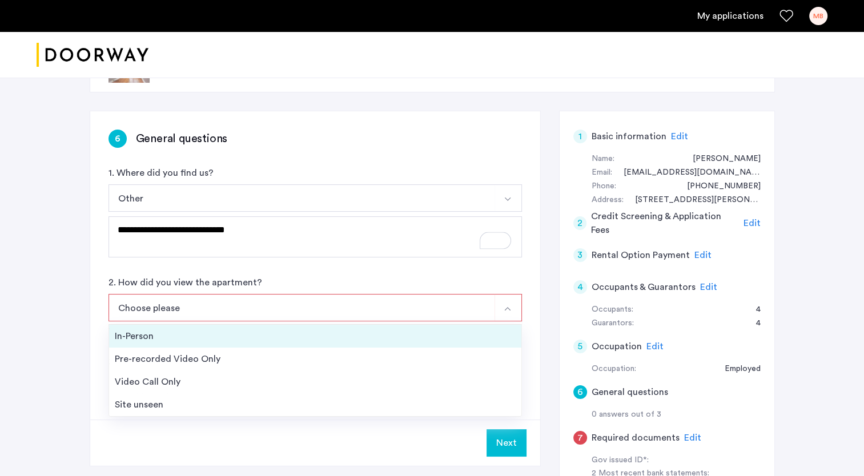
scroll to position [114, 0]
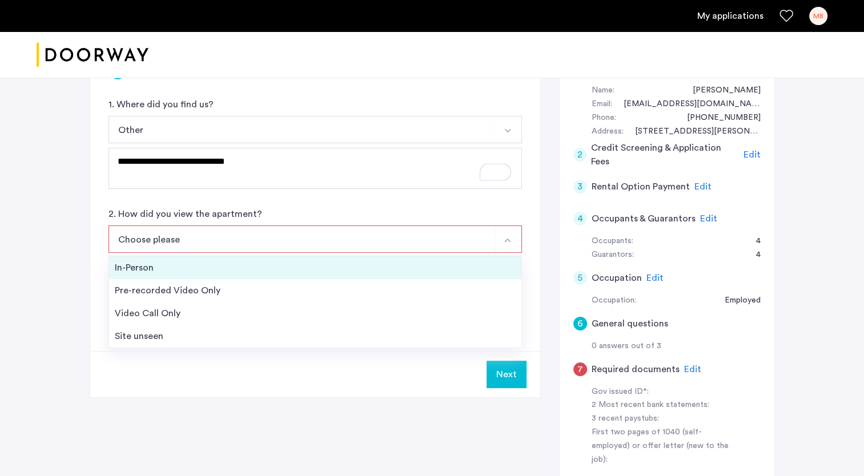
click at [146, 267] on div "In-Person" at bounding box center [315, 268] width 401 height 14
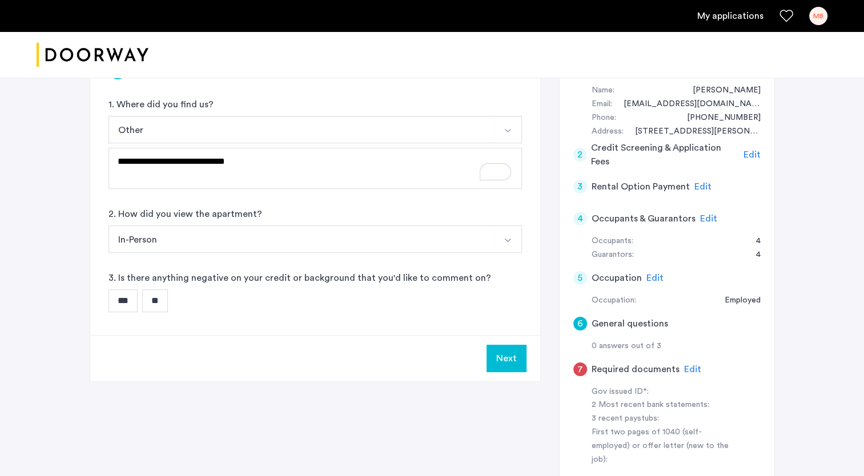
click at [155, 303] on input "**" at bounding box center [155, 301] width 26 height 23
click at [504, 356] on button "Next" at bounding box center [507, 358] width 40 height 27
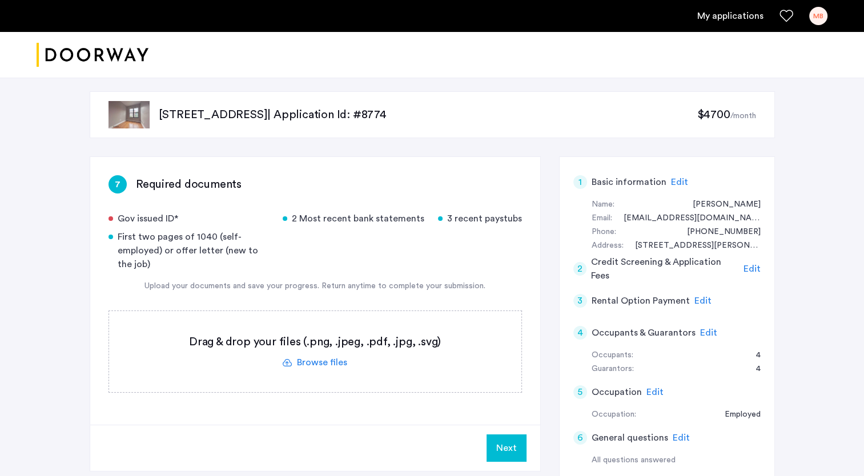
click at [324, 362] on label at bounding box center [315, 351] width 412 height 81
click at [0, 0] on input "file" at bounding box center [0, 0] width 0 height 0
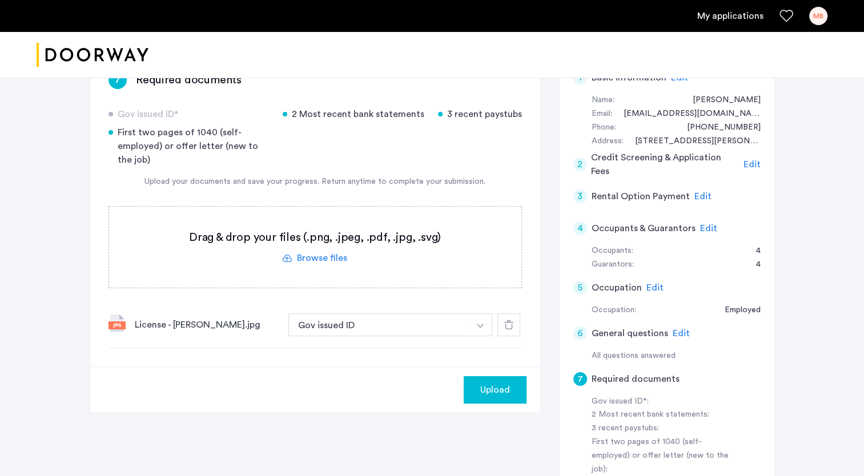
scroll to position [171, 0]
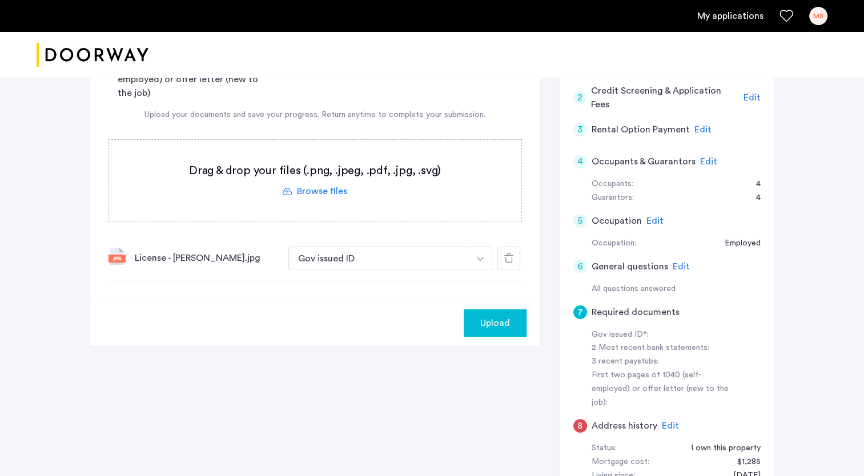
click at [484, 257] on img "button" at bounding box center [480, 259] width 7 height 5
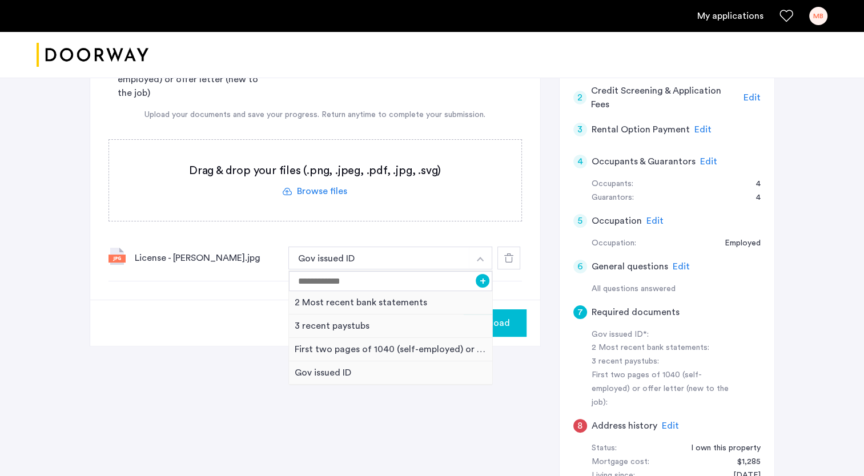
click at [484, 256] on button "button" at bounding box center [480, 258] width 23 height 23
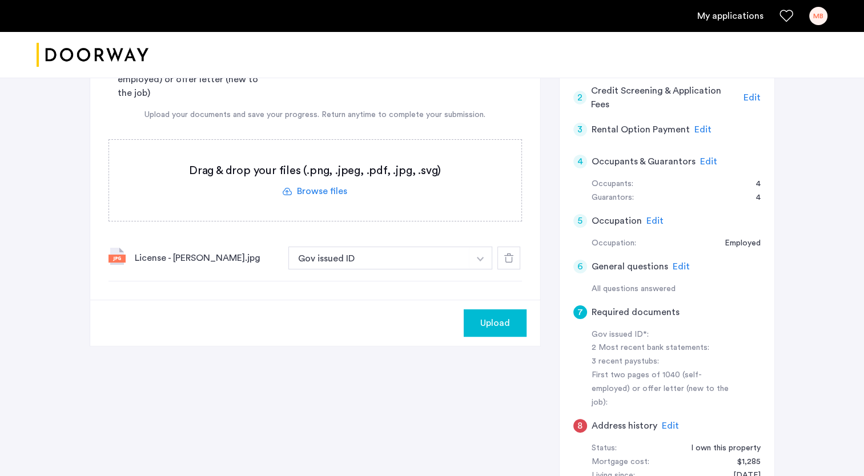
click at [323, 186] on label at bounding box center [315, 180] width 412 height 81
click at [0, 0] on input "file" at bounding box center [0, 0] width 0 height 0
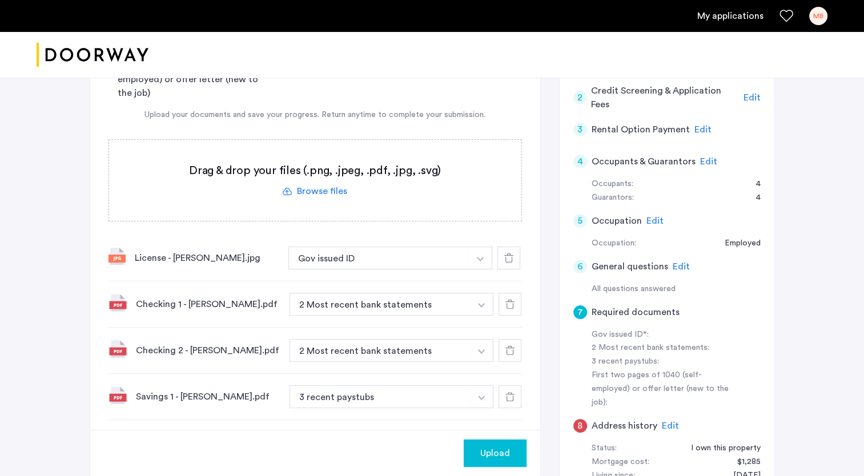
click at [481, 396] on img "button" at bounding box center [481, 398] width 7 height 5
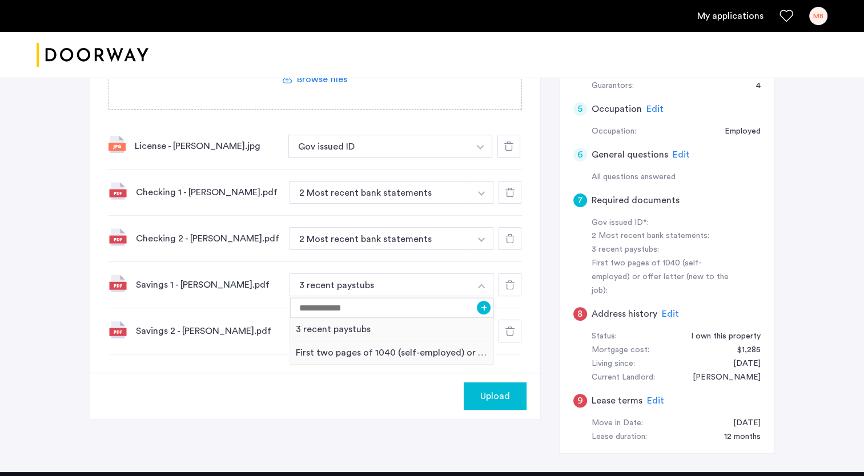
scroll to position [286, 0]
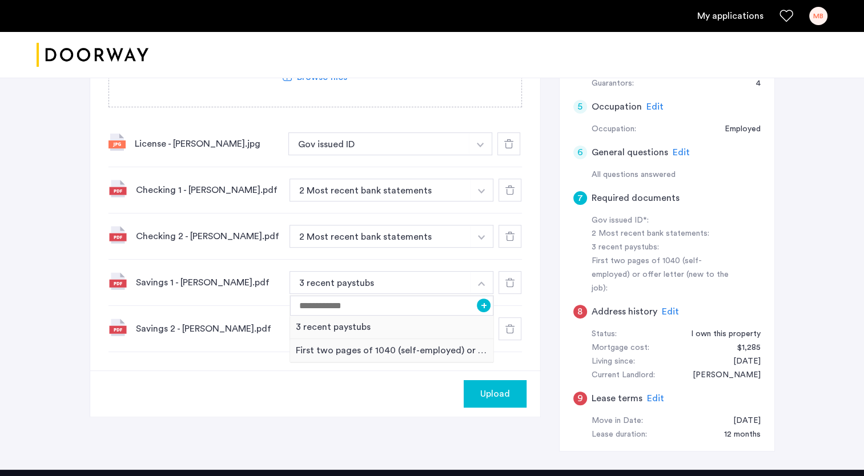
click at [363, 392] on div "Upload" at bounding box center [315, 394] width 450 height 46
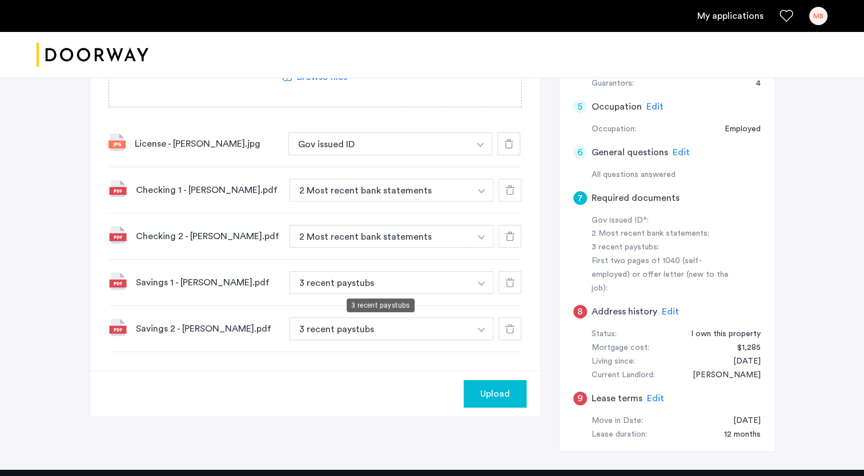
click at [399, 279] on button "3 recent paystubs" at bounding box center [381, 282] width 182 height 23
click at [481, 282] on img "button" at bounding box center [481, 284] width 7 height 5
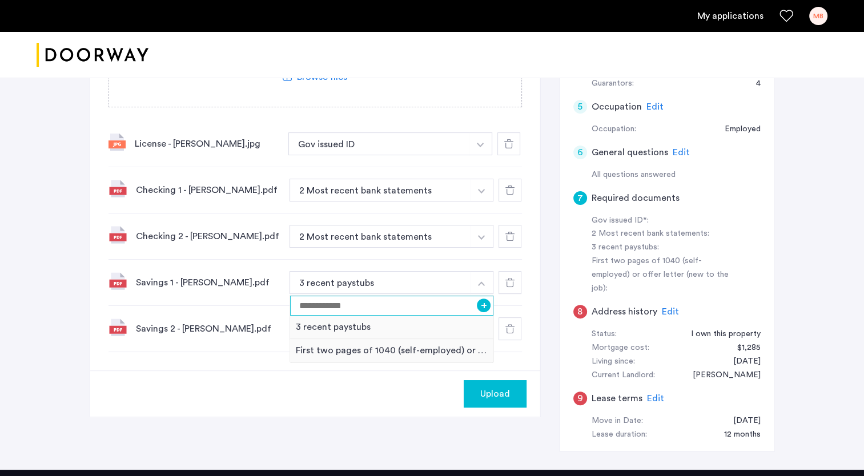
click at [380, 303] on input at bounding box center [392, 306] width 204 height 20
type input "**********"
click at [487, 305] on button "+" at bounding box center [484, 306] width 14 height 14
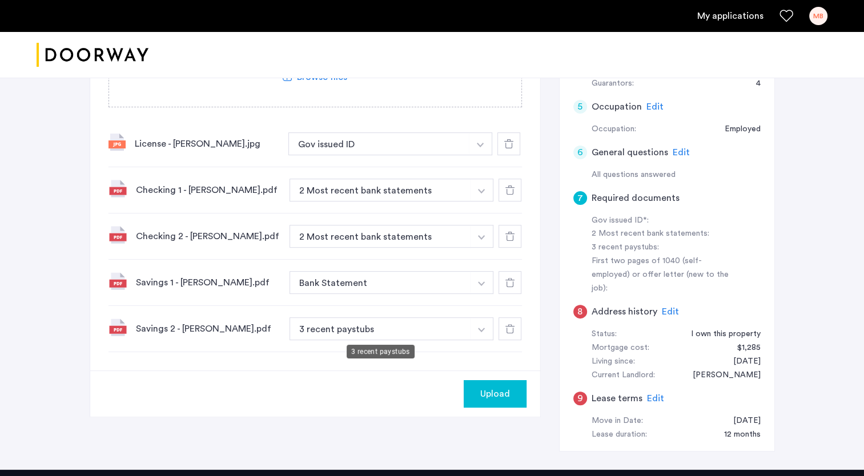
click at [385, 324] on button "3 recent paystubs" at bounding box center [381, 329] width 182 height 23
click at [484, 326] on button "button" at bounding box center [481, 329] width 23 height 23
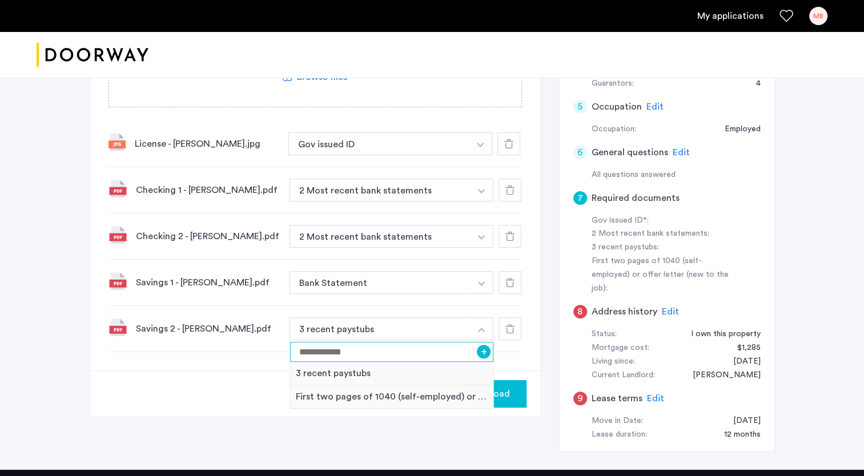
click at [437, 356] on input at bounding box center [392, 352] width 204 height 20
type input "**********"
click at [486, 351] on button "+" at bounding box center [484, 352] width 14 height 14
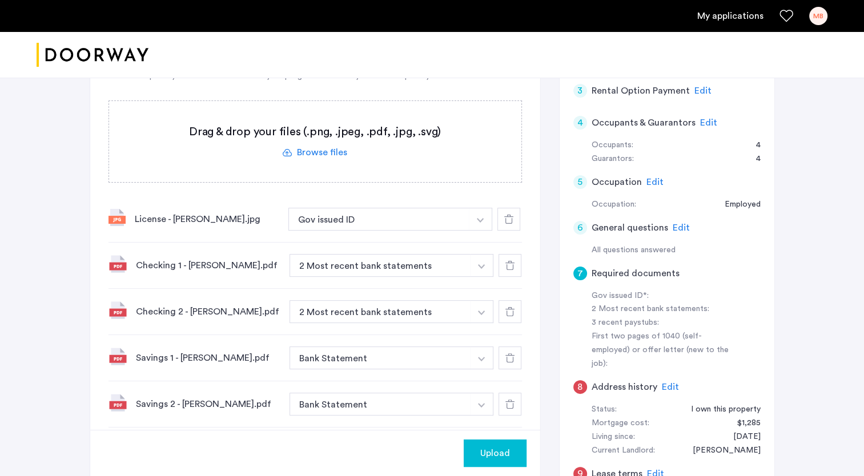
scroll to position [57, 0]
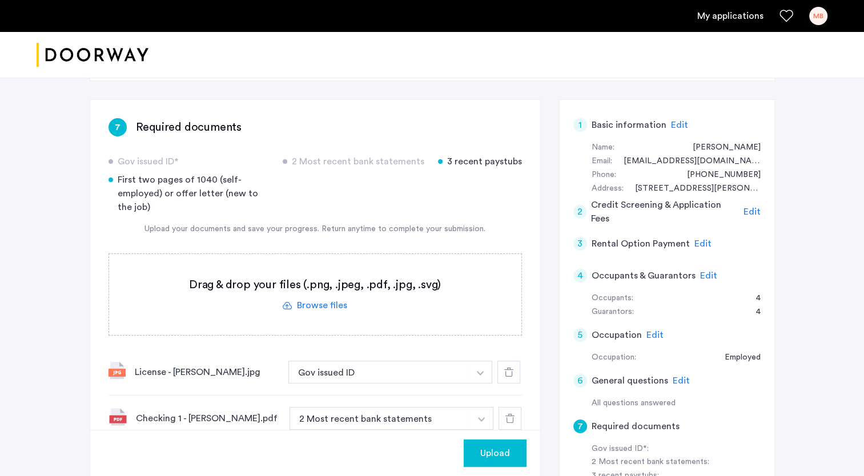
click at [338, 307] on label at bounding box center [315, 294] width 412 height 81
click at [0, 0] on input "file" at bounding box center [0, 0] width 0 height 0
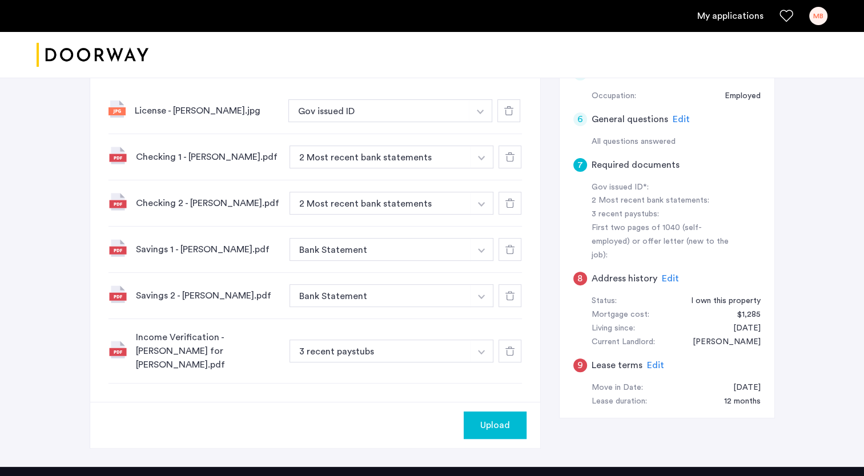
scroll to position [400, 0]
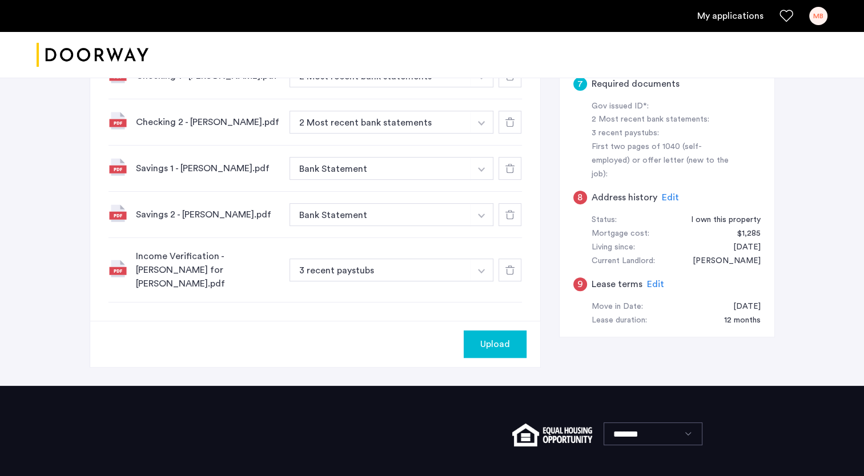
click at [479, 269] on img "button" at bounding box center [481, 271] width 7 height 5
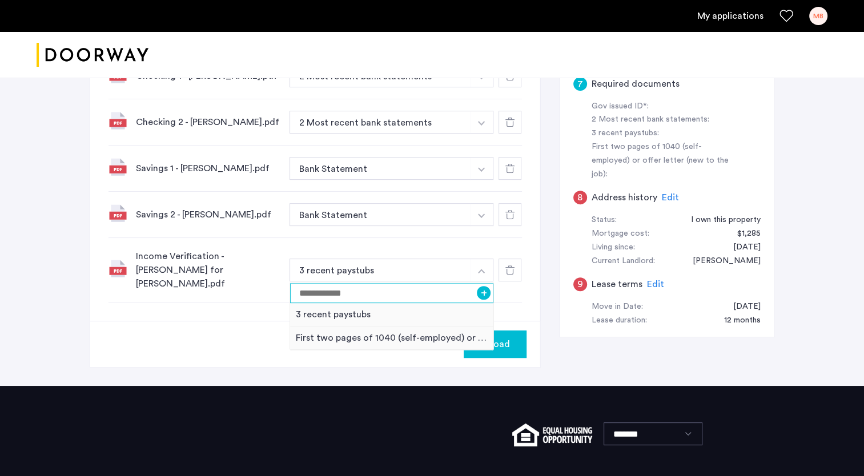
click at [363, 287] on input at bounding box center [392, 293] width 204 height 20
type input "**********"
click at [486, 287] on button "+" at bounding box center [484, 293] width 14 height 14
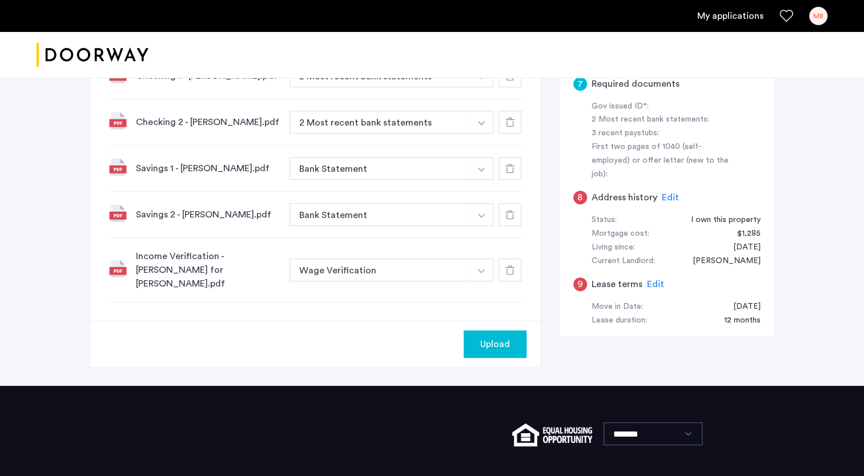
click at [480, 269] on img "button" at bounding box center [481, 271] width 7 height 5
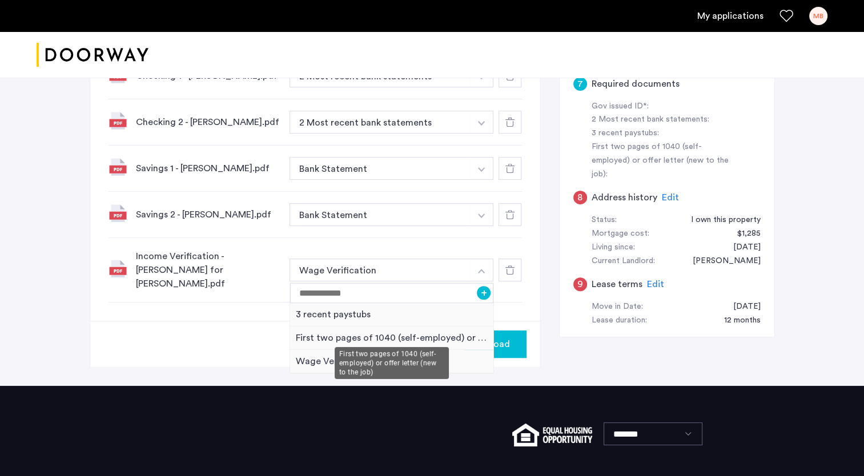
click at [322, 328] on div "First two pages of 1040 (self-employed) or offer letter (new to the job)" at bounding box center [392, 338] width 204 height 23
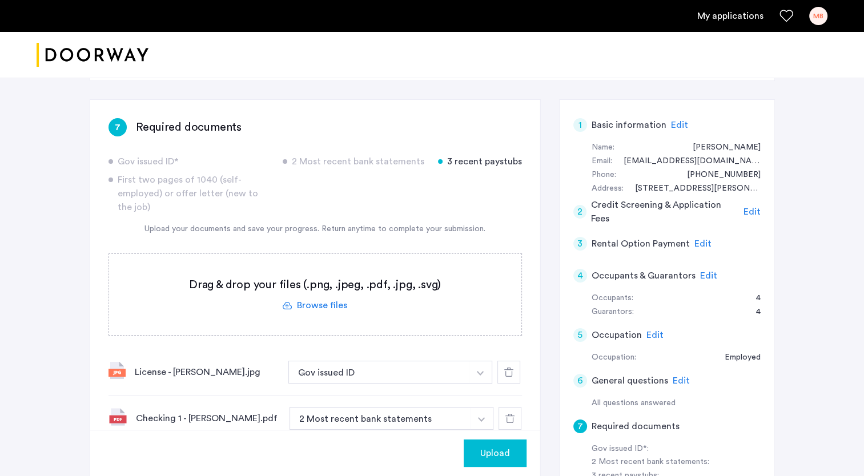
scroll to position [0, 0]
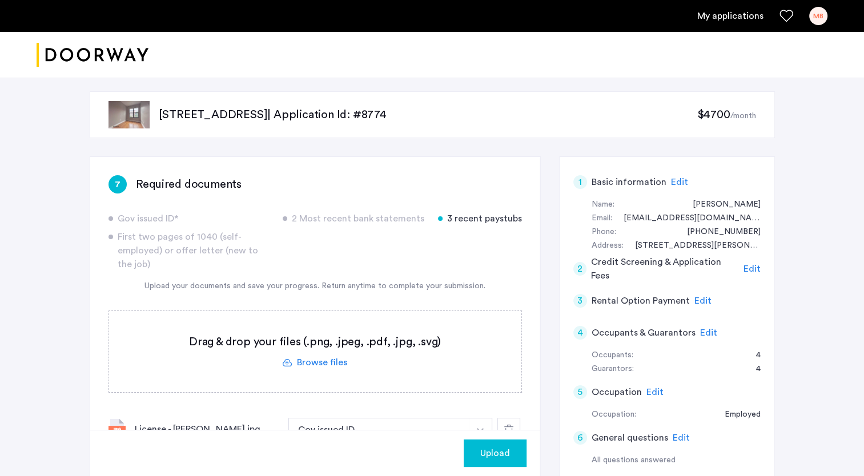
click at [338, 363] on label at bounding box center [315, 351] width 412 height 81
click at [0, 0] on input "file" at bounding box center [0, 0] width 0 height 0
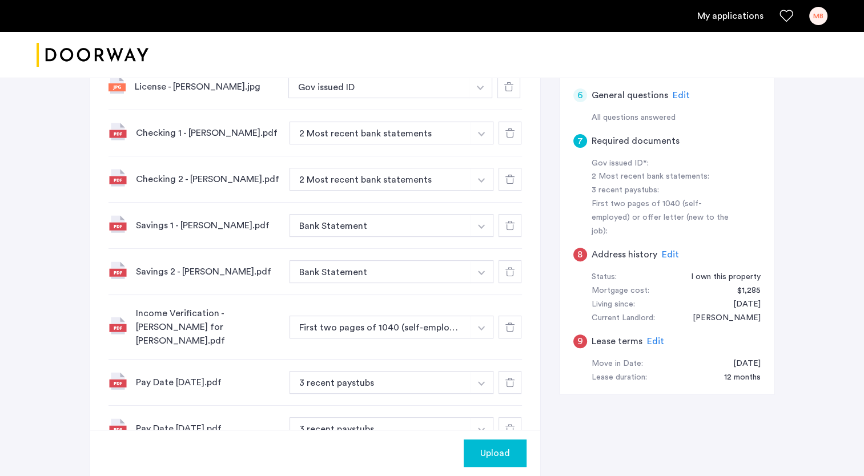
scroll to position [343, 0]
click at [495, 448] on span "Upload" at bounding box center [495, 454] width 30 height 14
click at [673, 252] on span "Edit" at bounding box center [670, 256] width 17 height 9
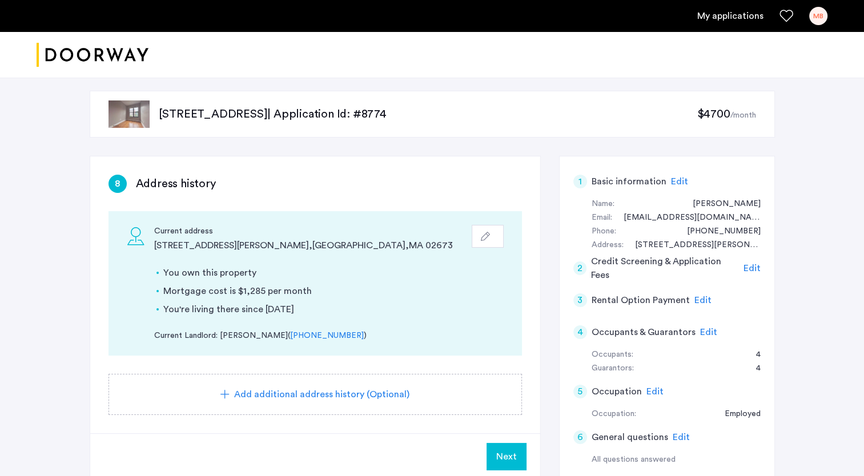
scroll to position [0, 0]
click at [491, 236] on div "button" at bounding box center [488, 236] width 14 height 9
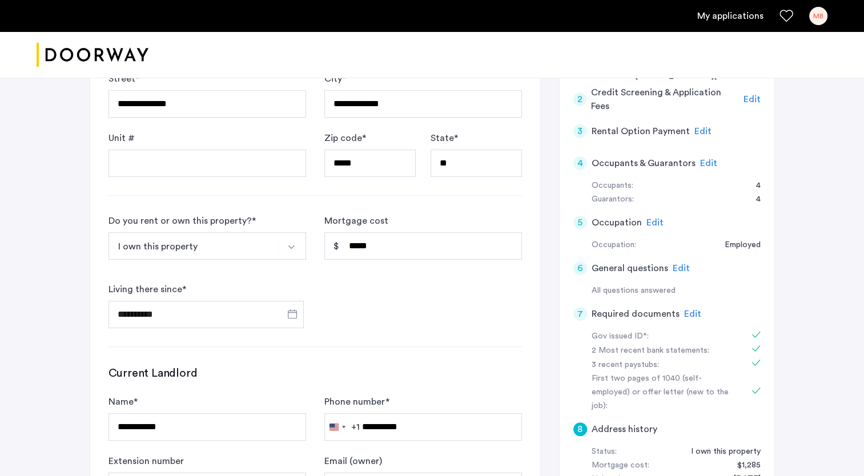
scroll to position [171, 0]
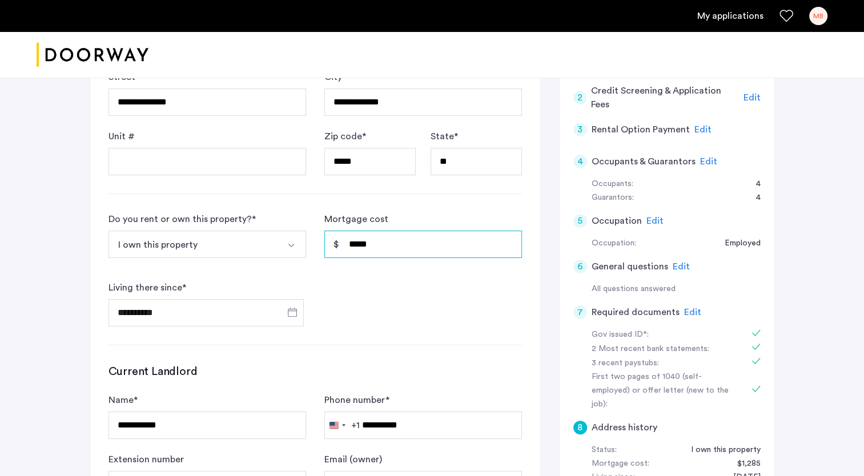
click at [358, 240] on input "*****" at bounding box center [423, 244] width 198 height 27
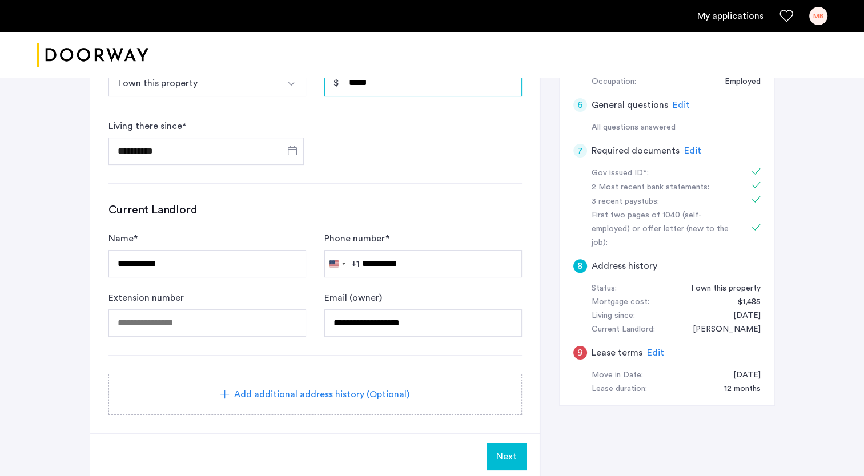
scroll to position [519, 0]
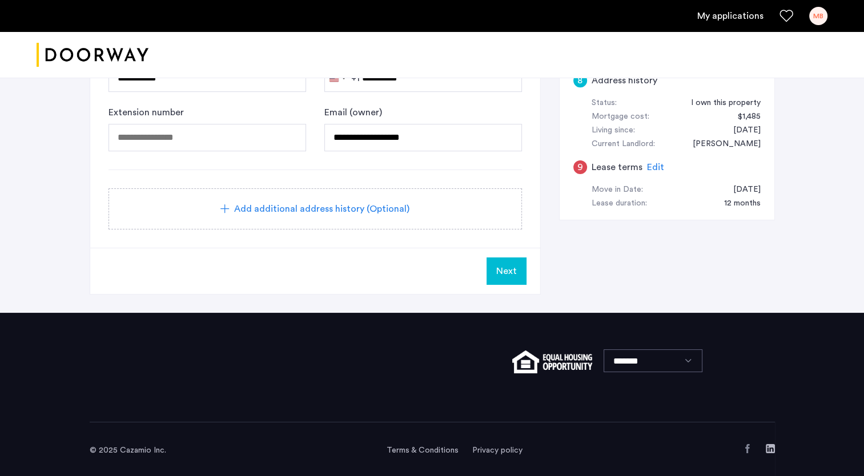
type input "*****"
click at [510, 262] on button "Next" at bounding box center [507, 271] width 40 height 27
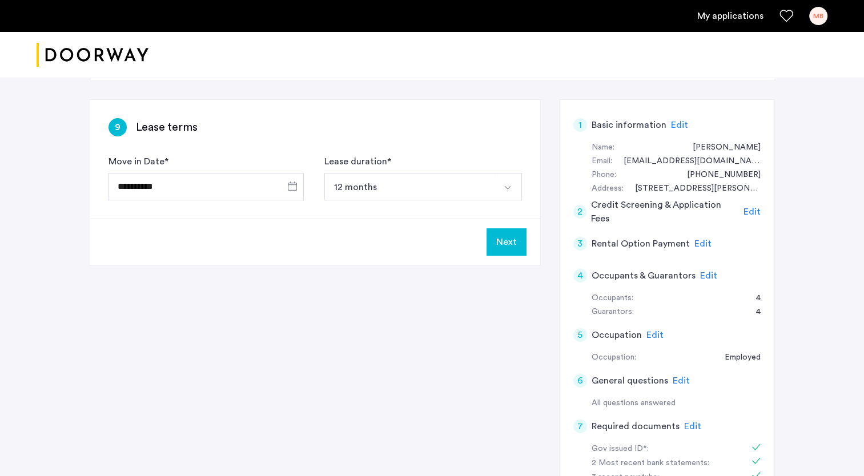
scroll to position [57, 0]
click at [513, 242] on button "Next" at bounding box center [507, 241] width 40 height 27
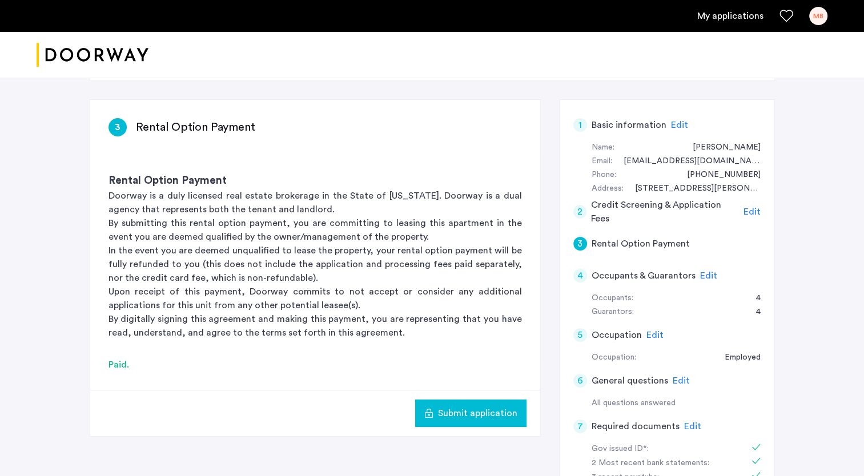
scroll to position [0, 0]
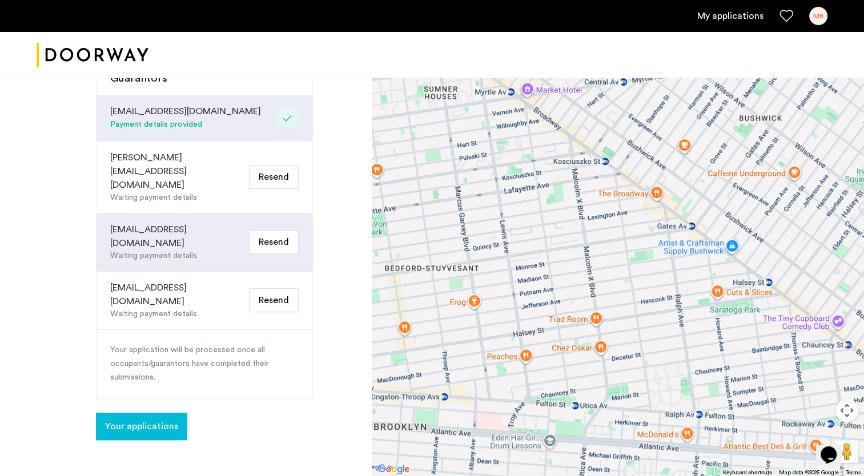
scroll to position [571, 0]
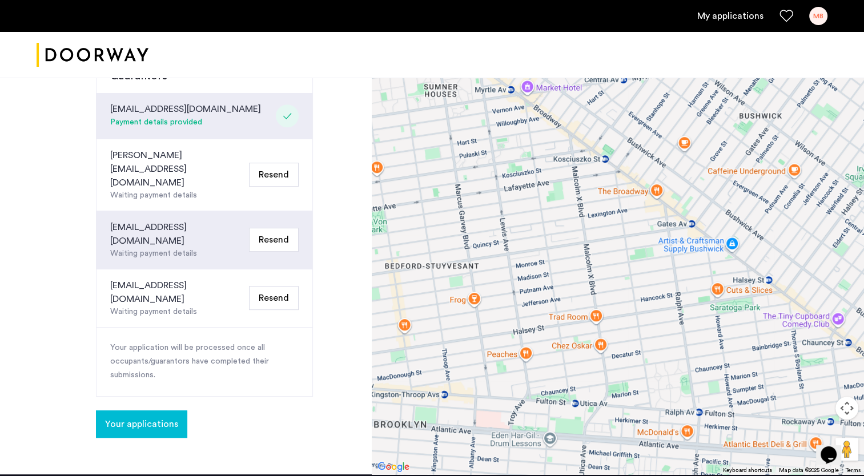
click at [151, 417] on span "Your applications" at bounding box center [141, 424] width 73 height 14
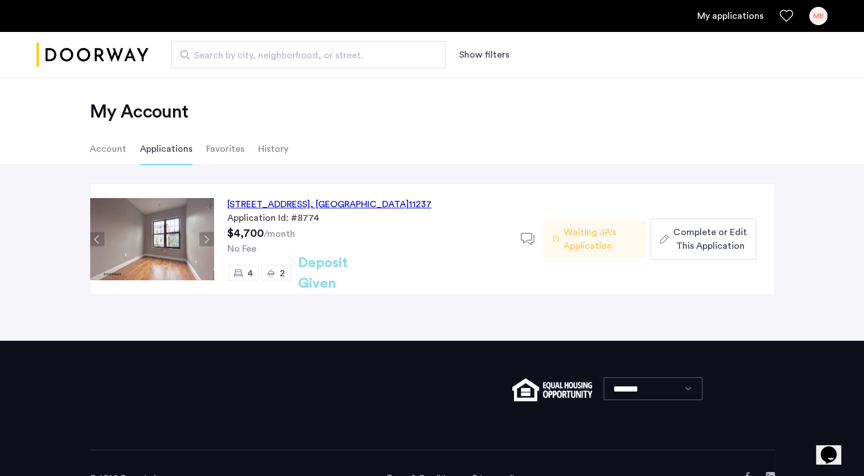
click at [204, 240] on button "Next apartment" at bounding box center [206, 239] width 14 height 14
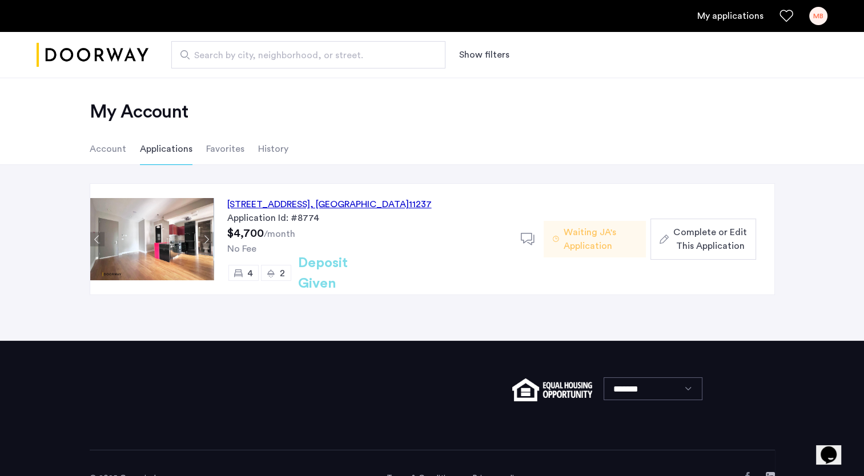
click at [204, 240] on button "Next apartment" at bounding box center [206, 239] width 14 height 14
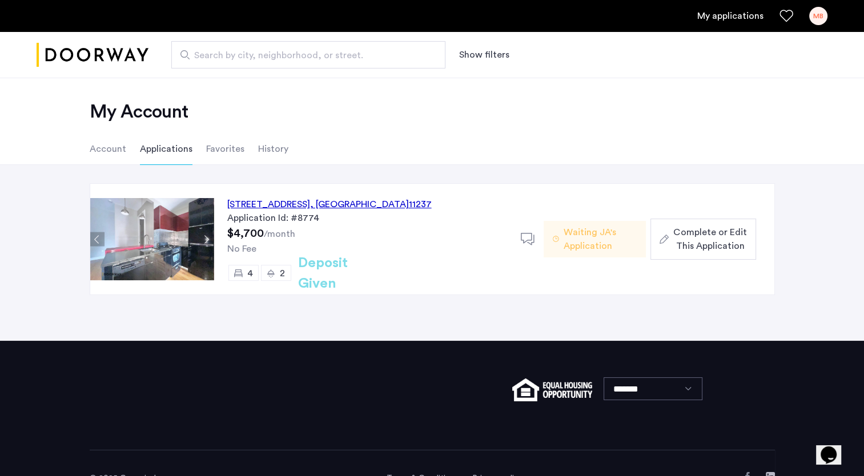
click at [204, 240] on button "Next apartment" at bounding box center [206, 239] width 14 height 14
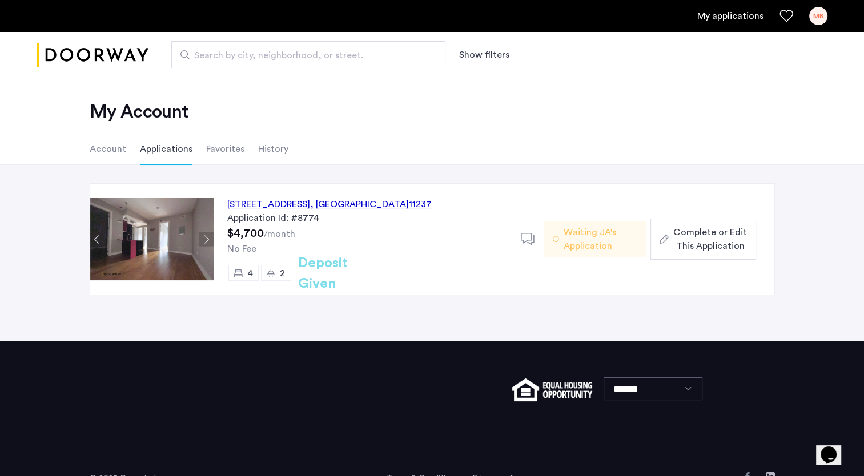
click at [204, 240] on button "Next apartment" at bounding box center [206, 239] width 14 height 14
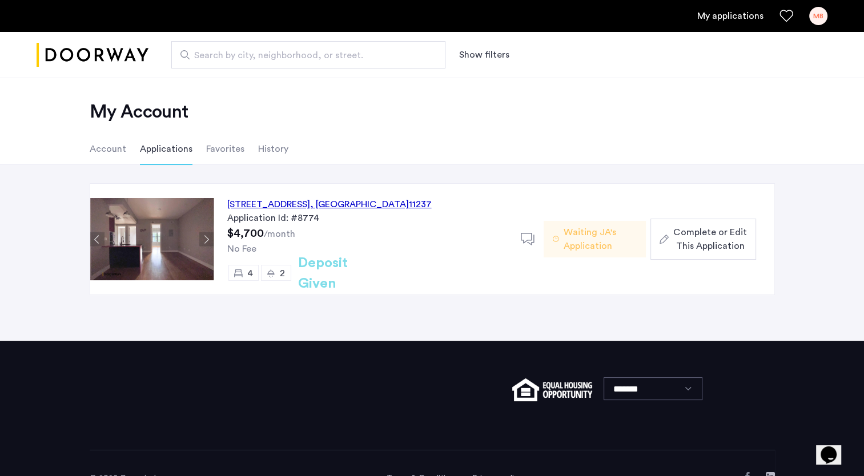
click at [204, 240] on button "Next apartment" at bounding box center [206, 239] width 14 height 14
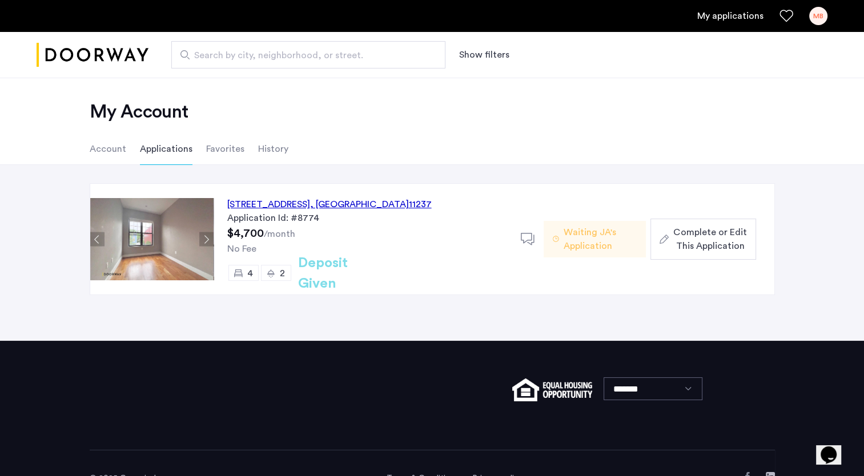
click at [204, 240] on button "Next apartment" at bounding box center [206, 239] width 14 height 14
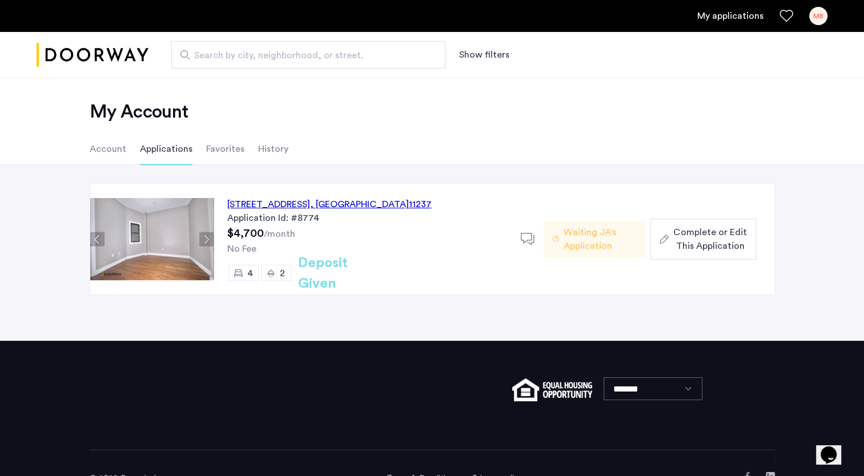
click at [204, 240] on button "Next apartment" at bounding box center [206, 239] width 14 height 14
